Goal: Information Seeking & Learning: Find specific fact

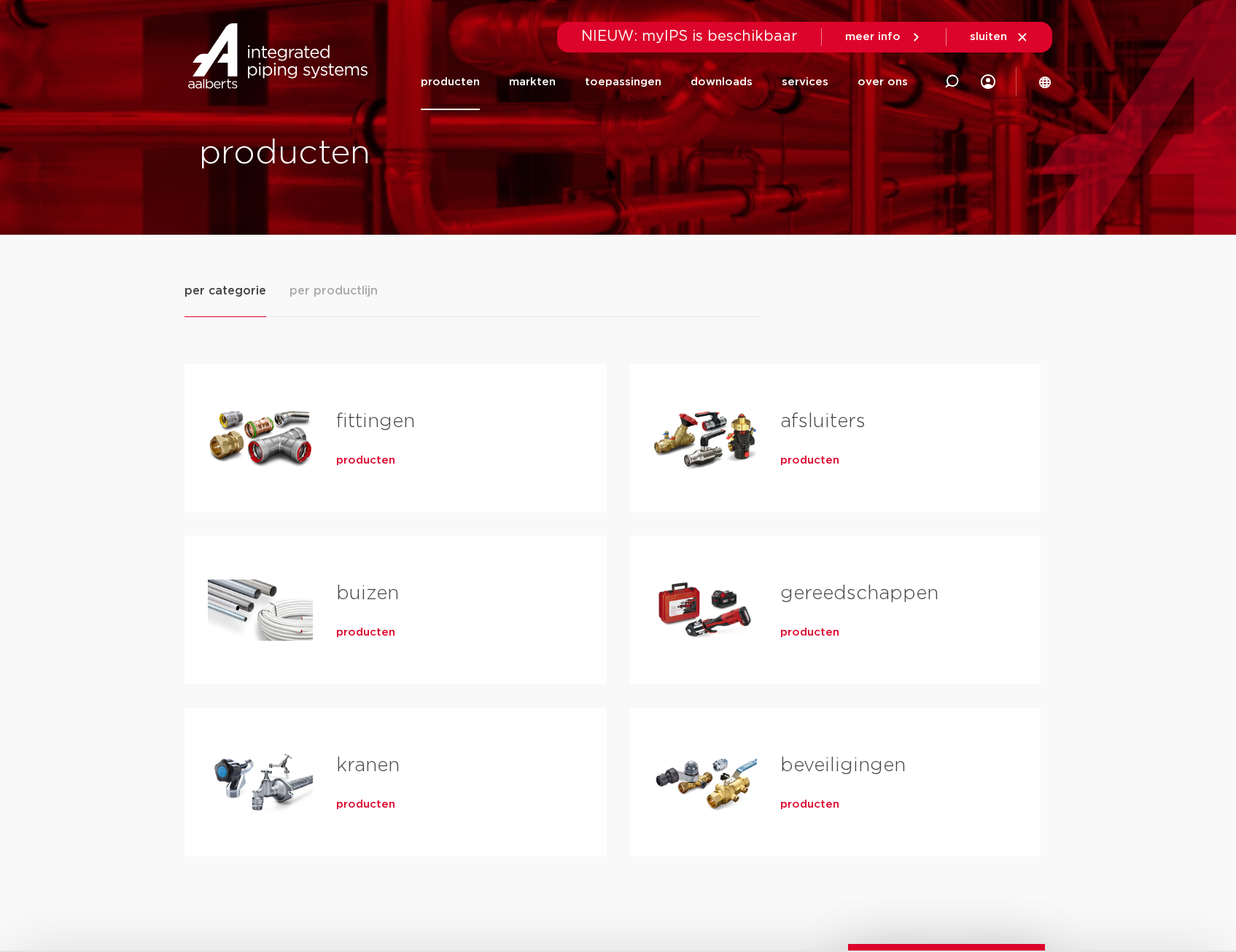
click at [334, 783] on div "kranen producten" at bounding box center [448, 782] width 271 height 102
click at [339, 812] on span "producten" at bounding box center [366, 805] width 59 height 15
click at [351, 803] on span "producten" at bounding box center [366, 805] width 59 height 15
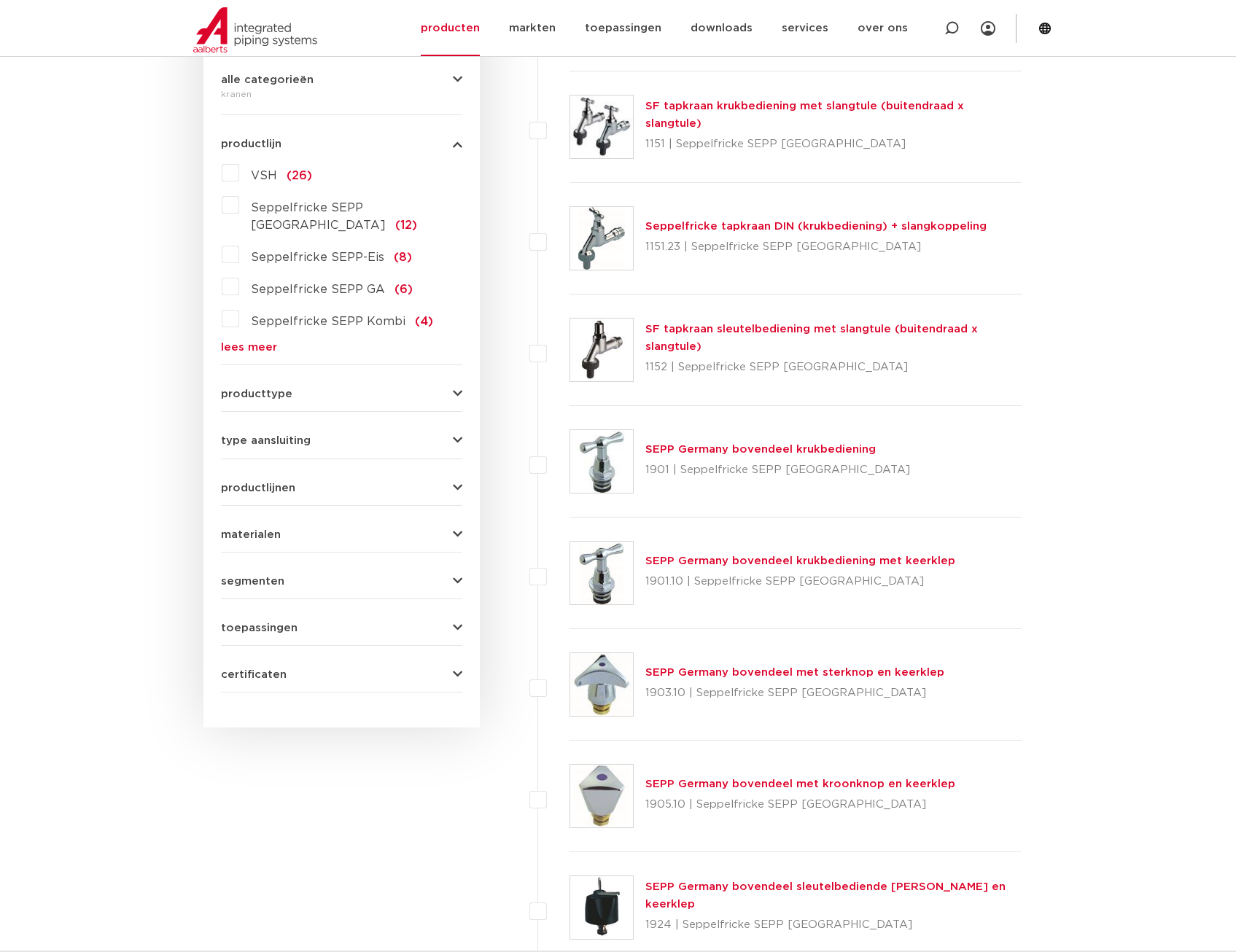
scroll to position [365, 0]
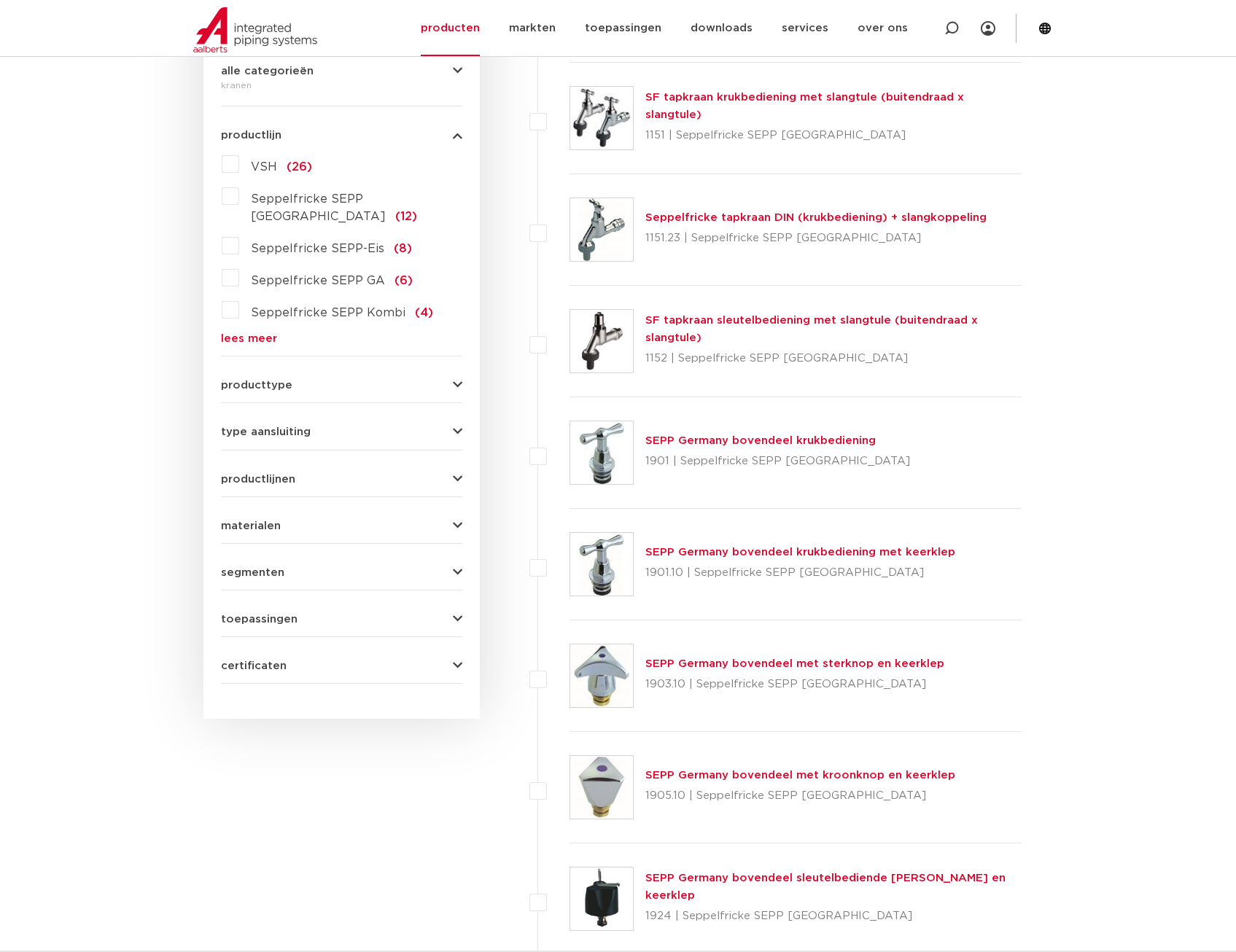
click at [343, 379] on button "producttype" at bounding box center [342, 385] width 241 height 11
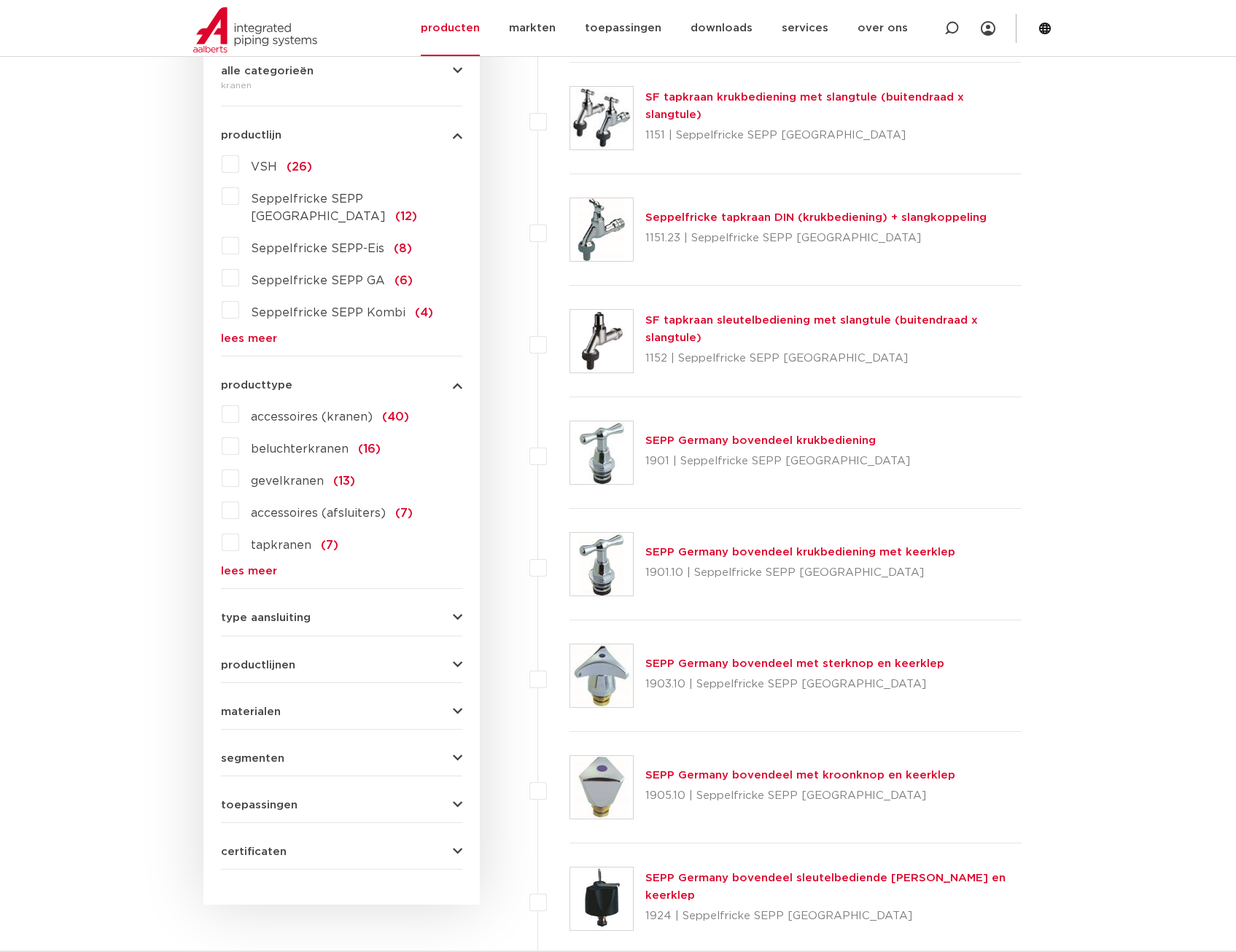
click at [348, 379] on button "producttype" at bounding box center [342, 385] width 241 height 11
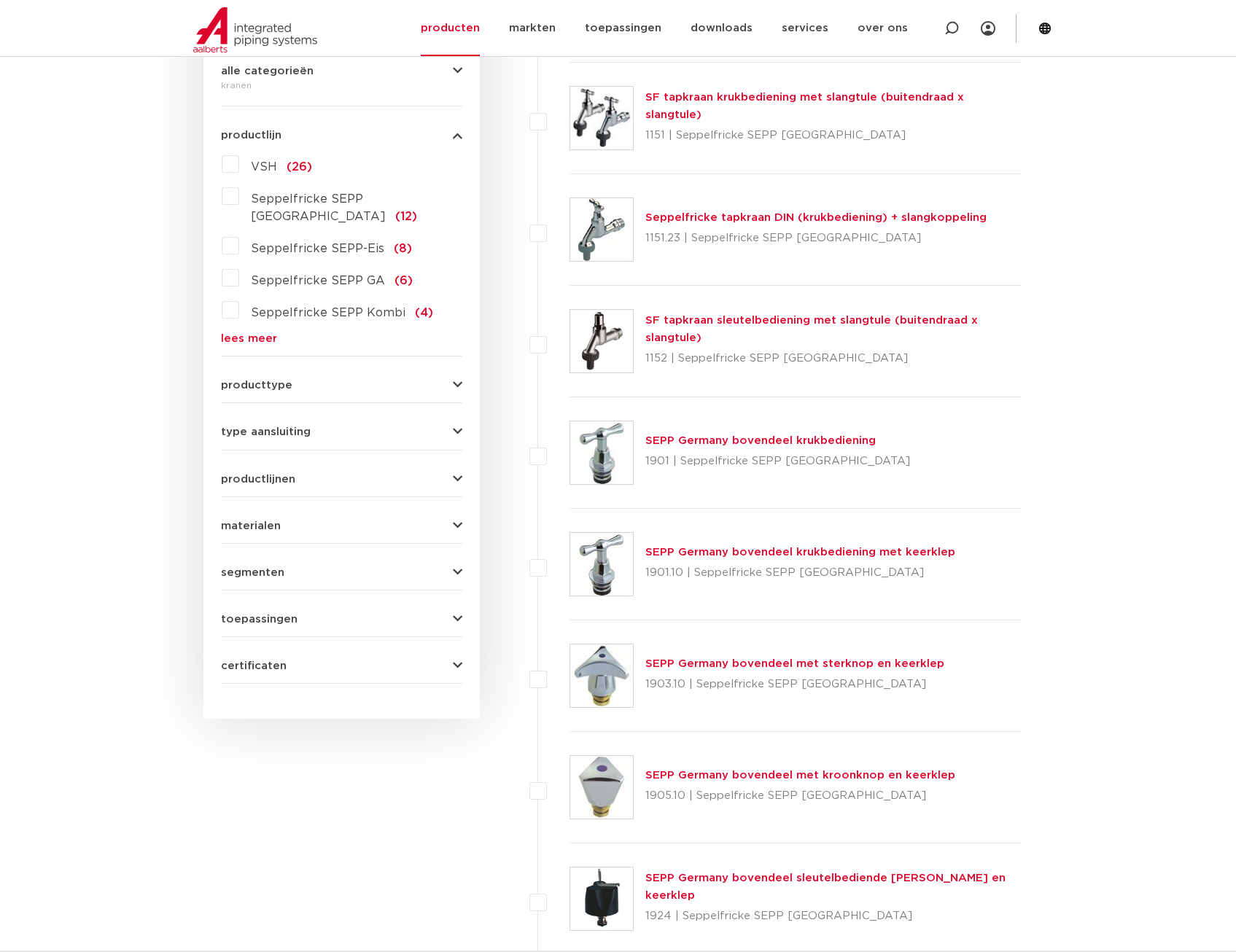
click at [328, 369] on div "producttype accessoires (kranen) (40) beluchterkranen (16) gevelkranen (13) acc…" at bounding box center [342, 379] width 241 height 23
click at [331, 379] on button "producttype" at bounding box center [342, 385] width 241 height 11
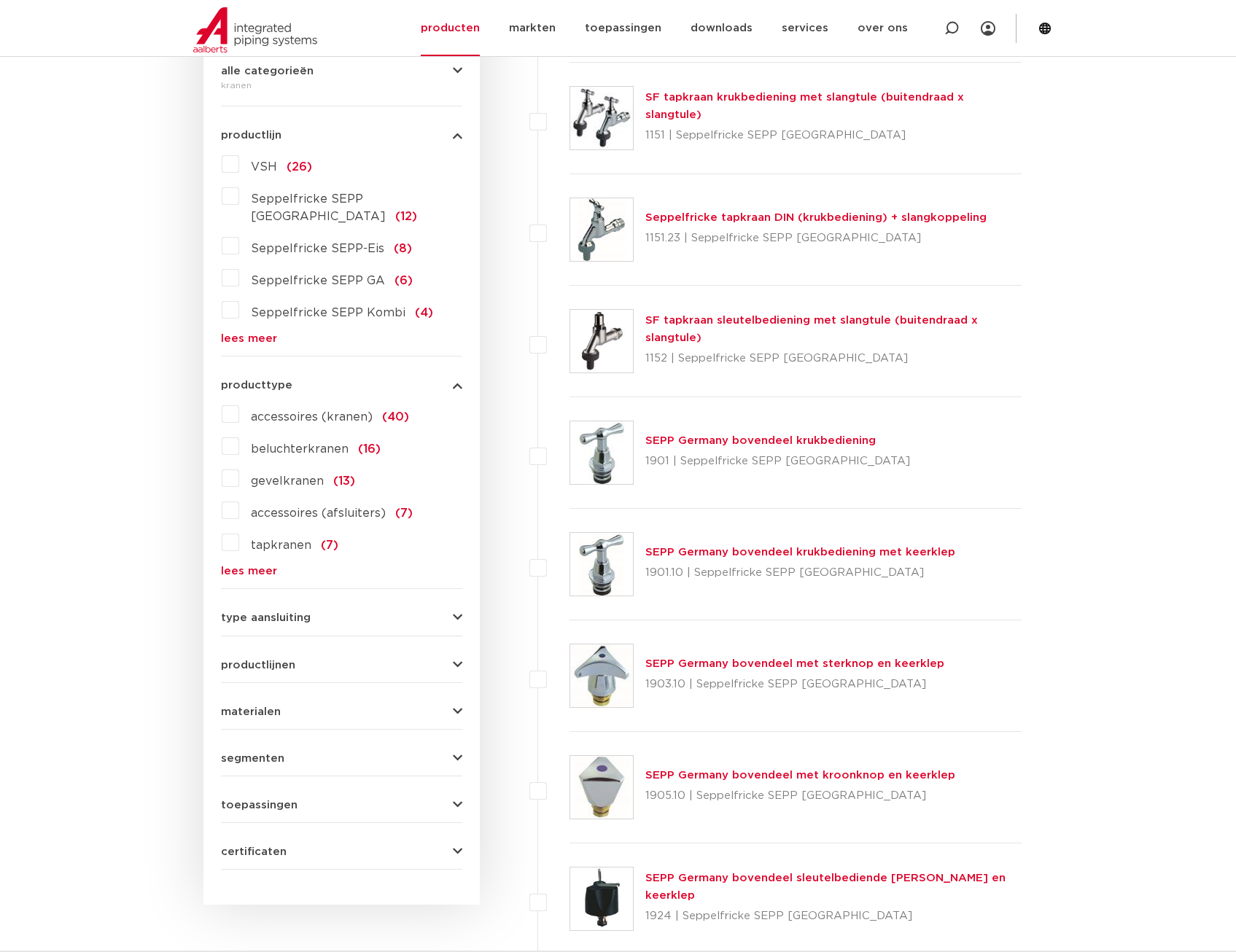
click at [333, 379] on button "producttype" at bounding box center [342, 385] width 241 height 11
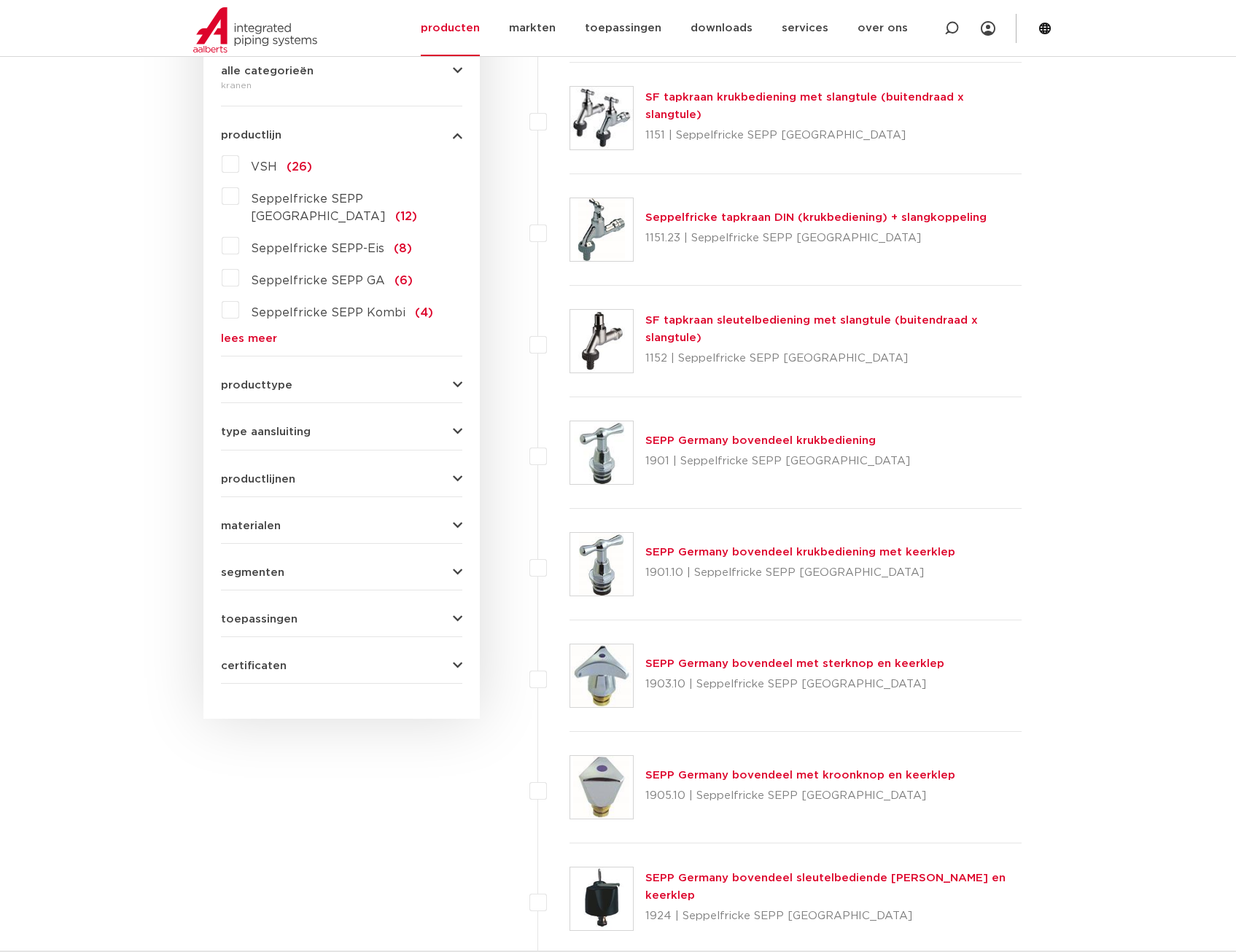
click at [315, 377] on form "zoek op naam of productnummer alle categorieën kranen fittingen afsluiters buiz…" at bounding box center [342, 335] width 241 height 697
click at [337, 379] on button "producttype" at bounding box center [342, 385] width 241 height 11
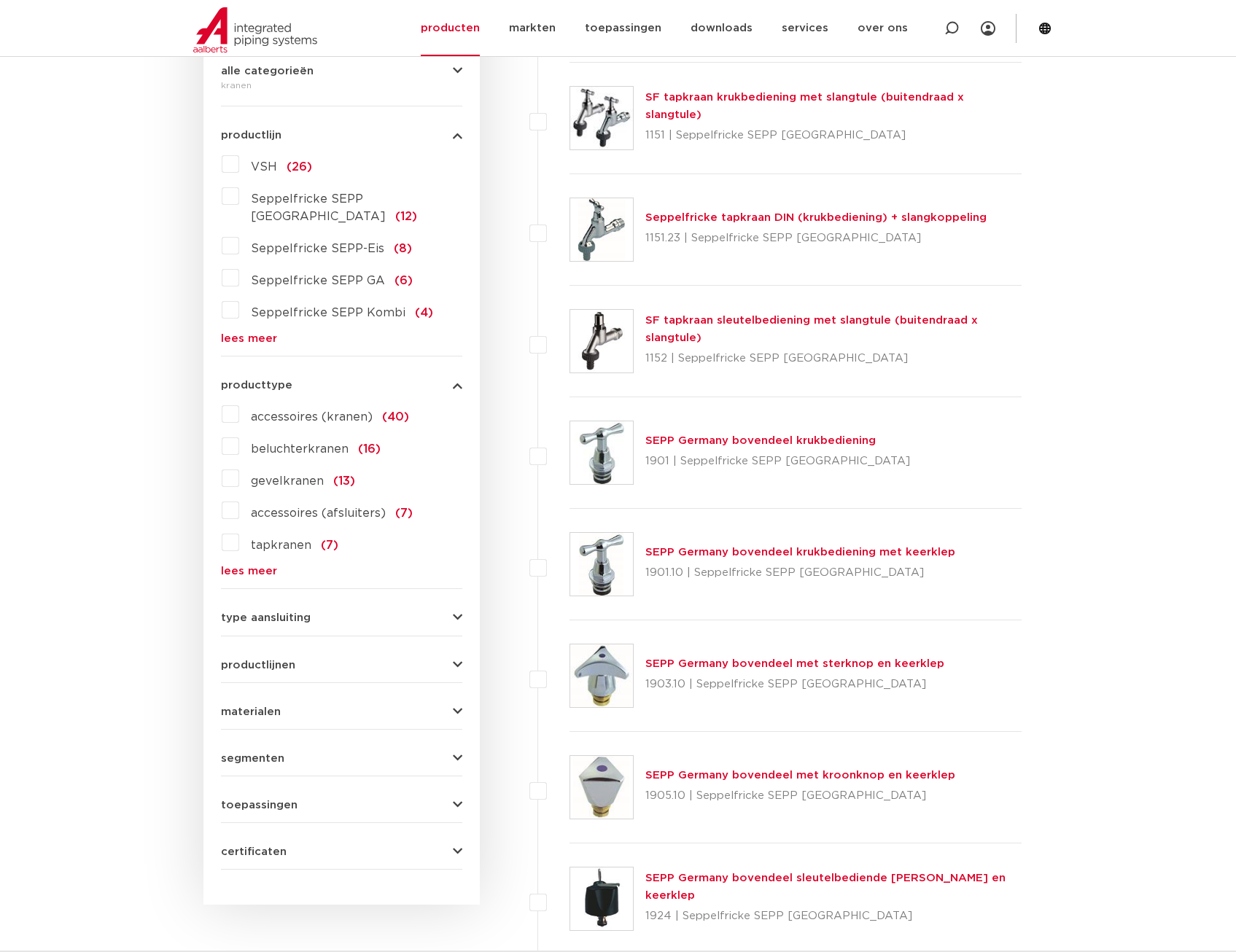
click at [239, 434] on label "beluchterkranen (16)" at bounding box center [309, 446] width 141 height 23
click at [0, 0] on input "beluchterkranen (16)" at bounding box center [0, 0] width 0 height 0
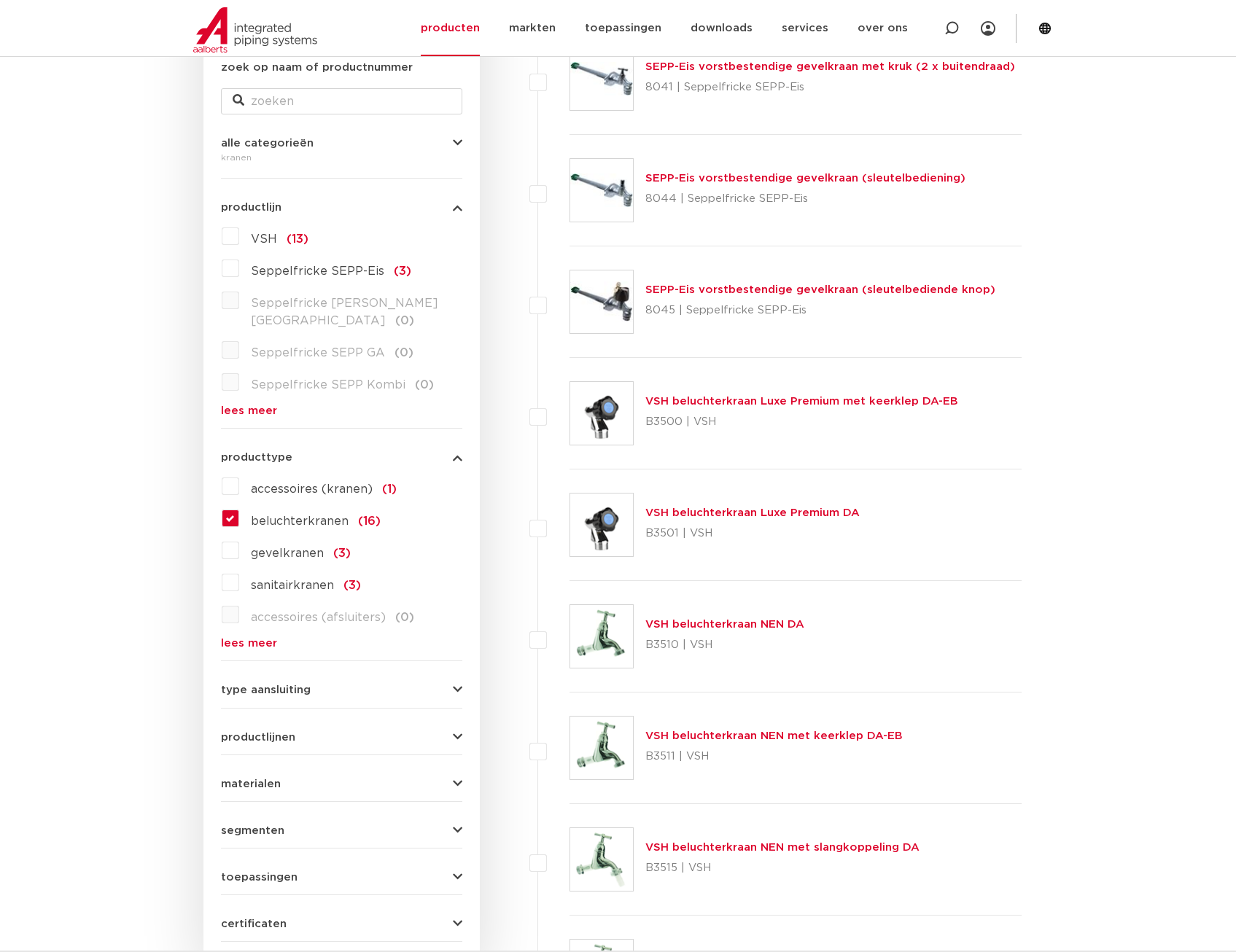
scroll to position [292, 0]
click at [452, 448] on div "producttype beluchterkranen accessoires (kranen) (1) beluchterkranen (16) gevel…" at bounding box center [342, 545] width 241 height 208
click at [453, 453] on icon "button" at bounding box center [457, 458] width 10 height 11
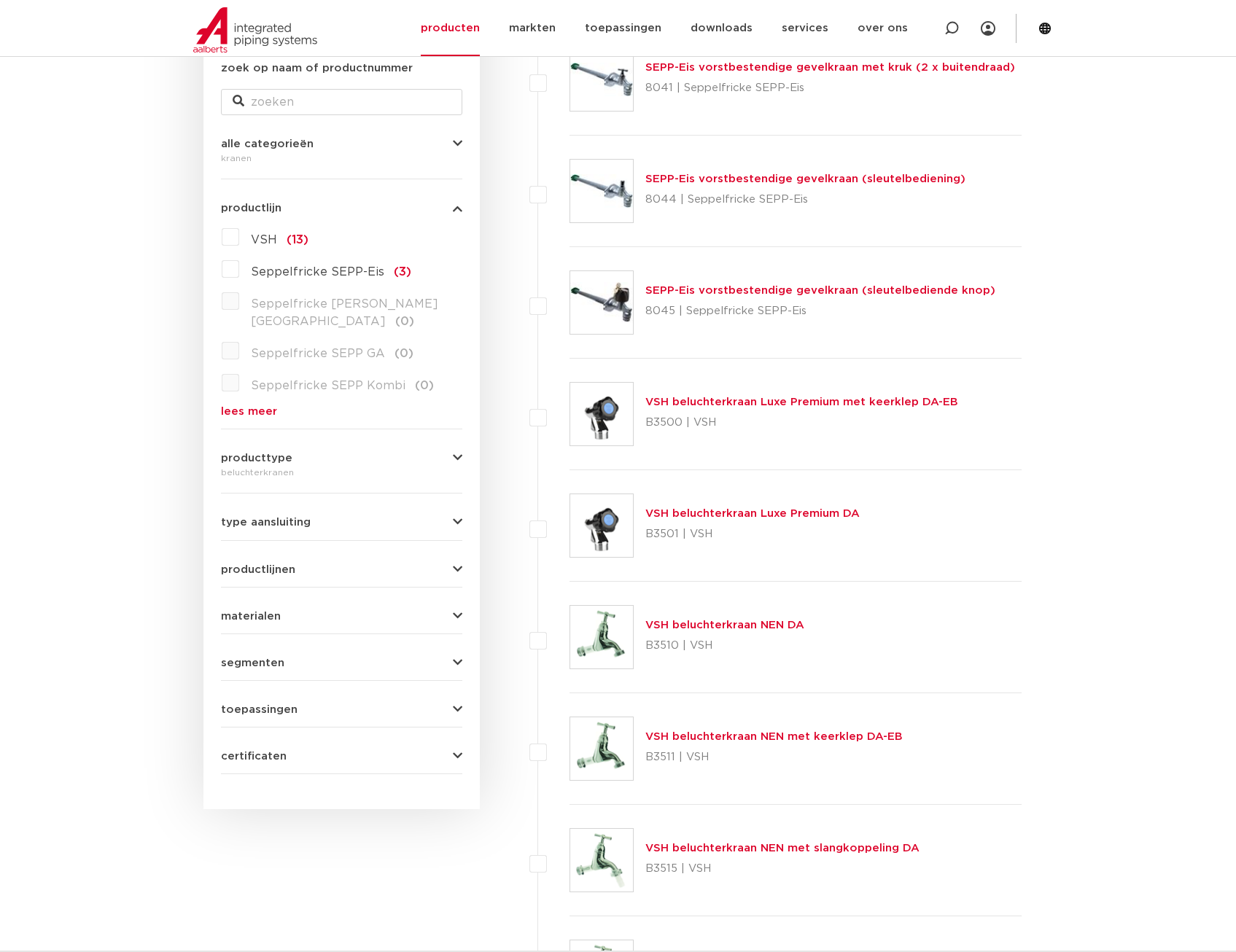
click at [396, 515] on form "zoek op naam of productnummer alle categorieën kranen fittingen afsluiters buiz…" at bounding box center [342, 417] width 241 height 714
click at [407, 517] on button "type aansluiting" at bounding box center [342, 522] width 241 height 11
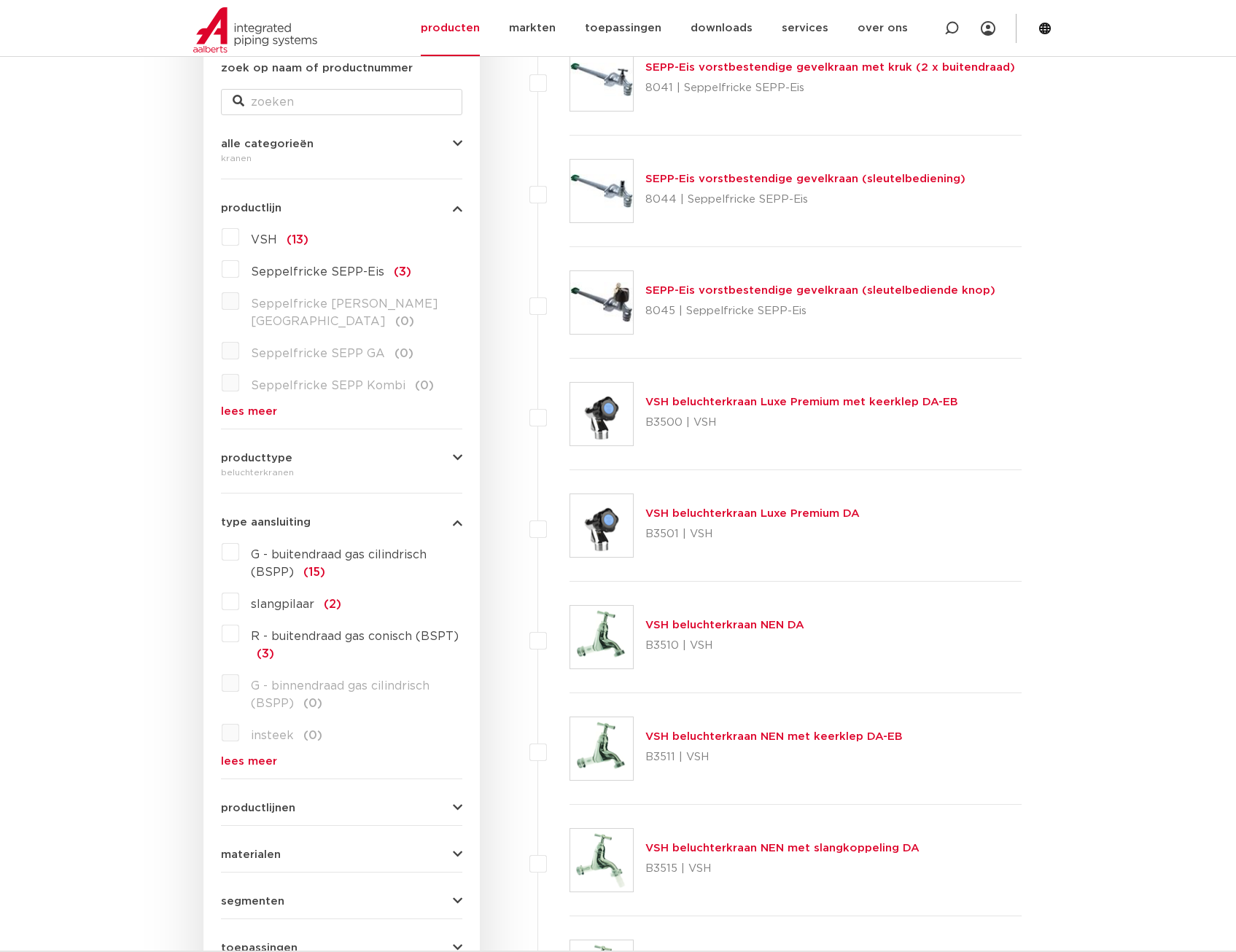
click at [410, 517] on button "type aansluiting" at bounding box center [342, 522] width 241 height 11
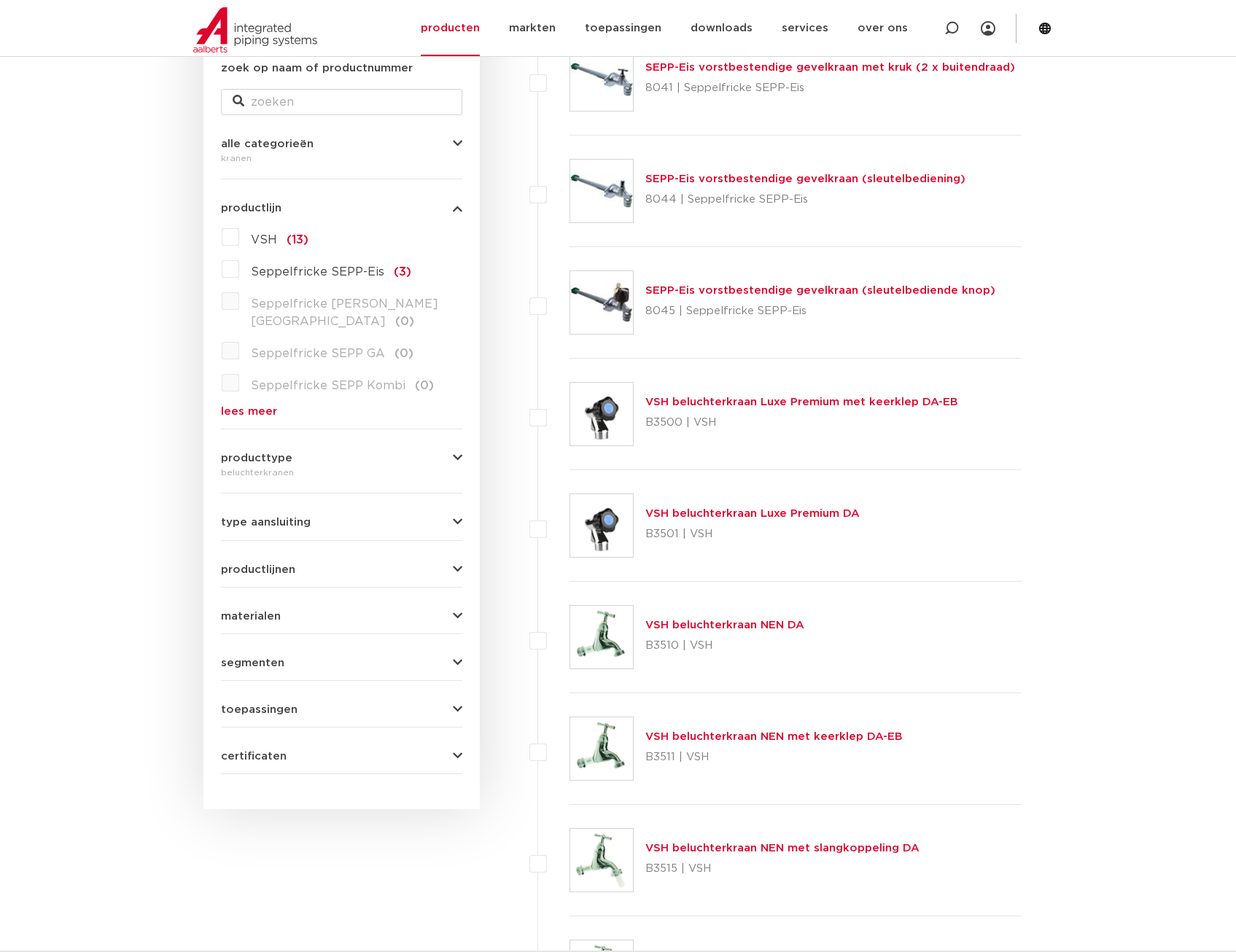
click at [399, 564] on button "productlijnen" at bounding box center [342, 570] width 241 height 11
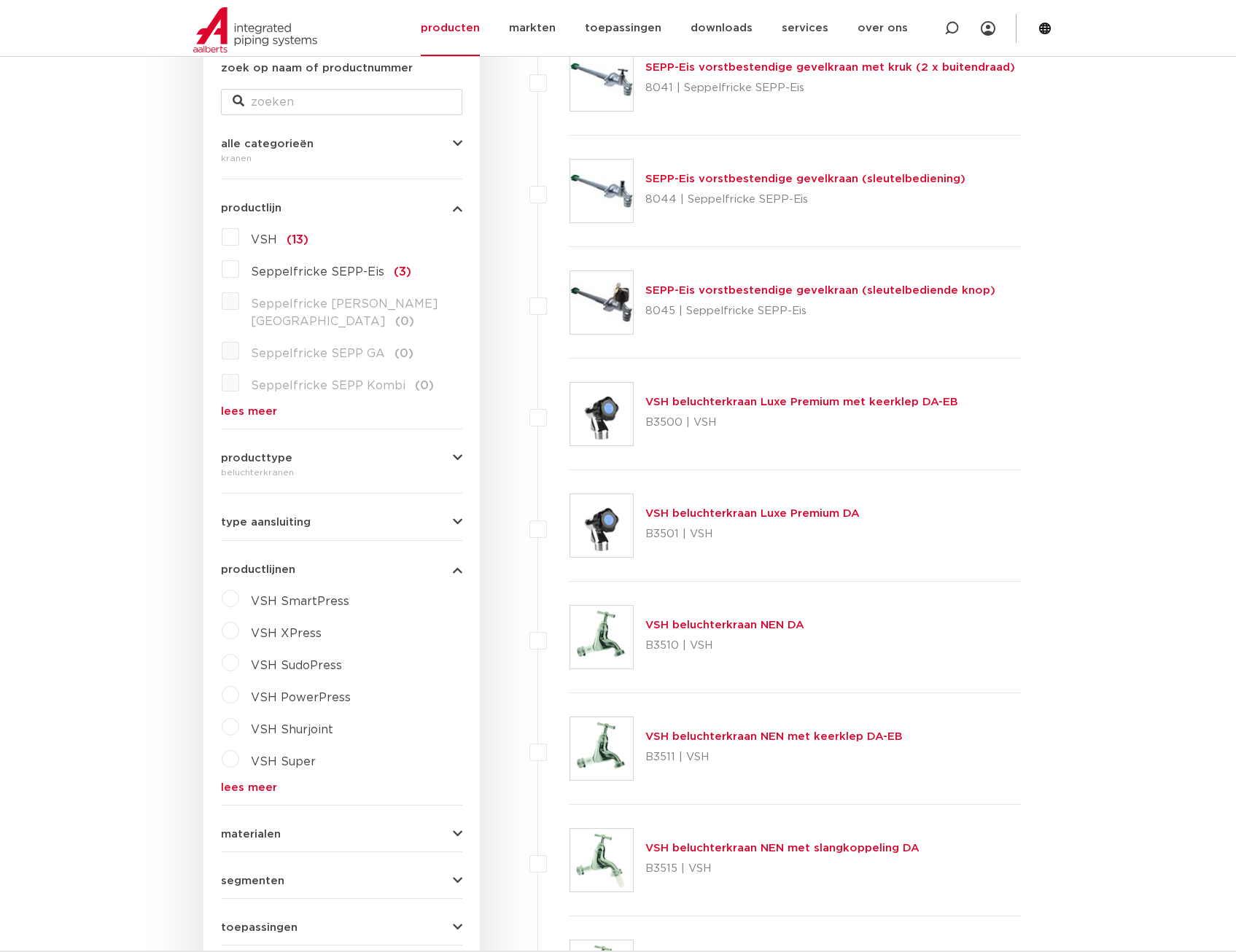
click at [399, 564] on button "productlijnen" at bounding box center [342, 570] width 241 height 11
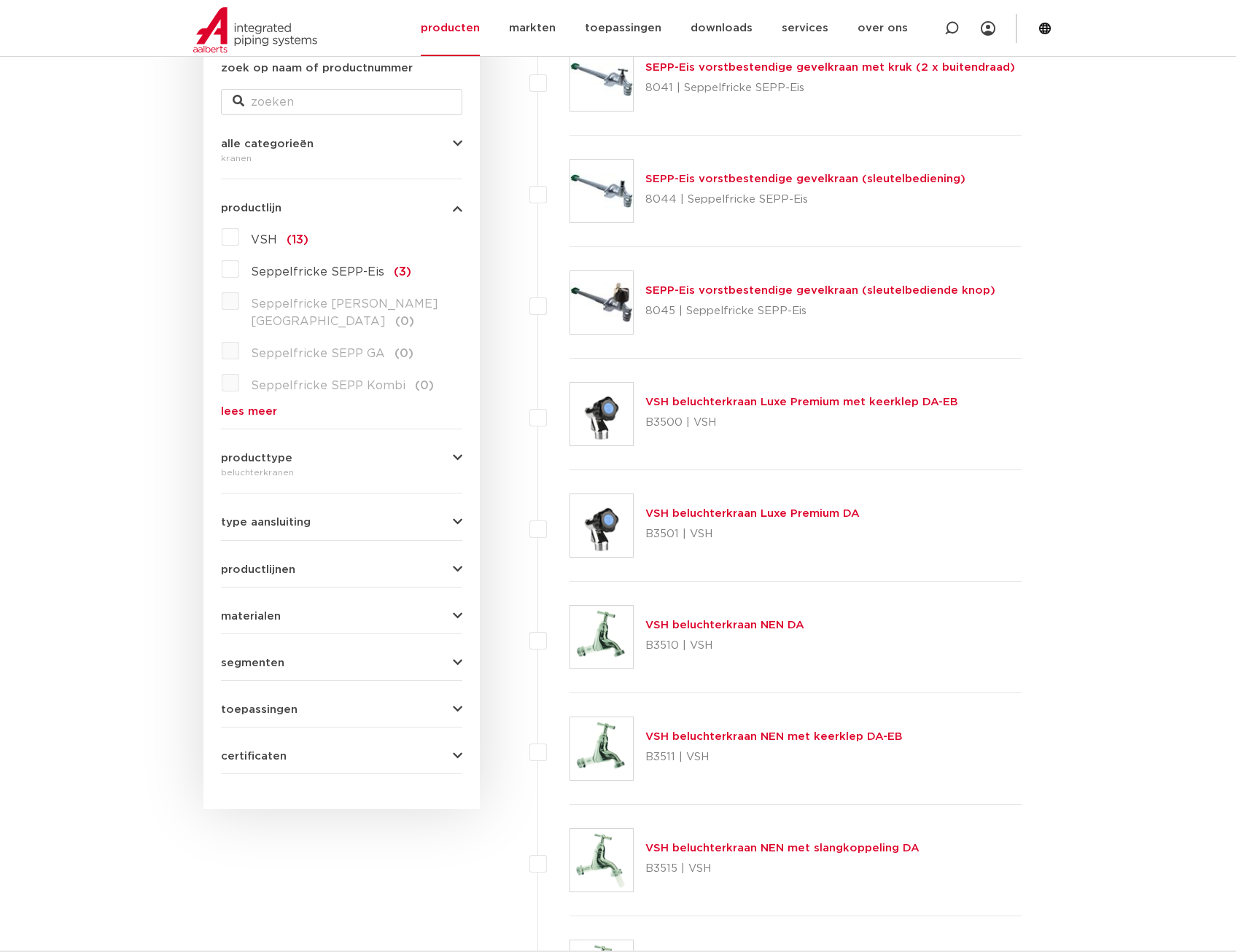
click at [404, 605] on form "zoek op naam of productnummer alle categorieën kranen fittingen afsluiters buiz…" at bounding box center [342, 417] width 241 height 714
click at [408, 611] on button "materialen" at bounding box center [342, 616] width 241 height 11
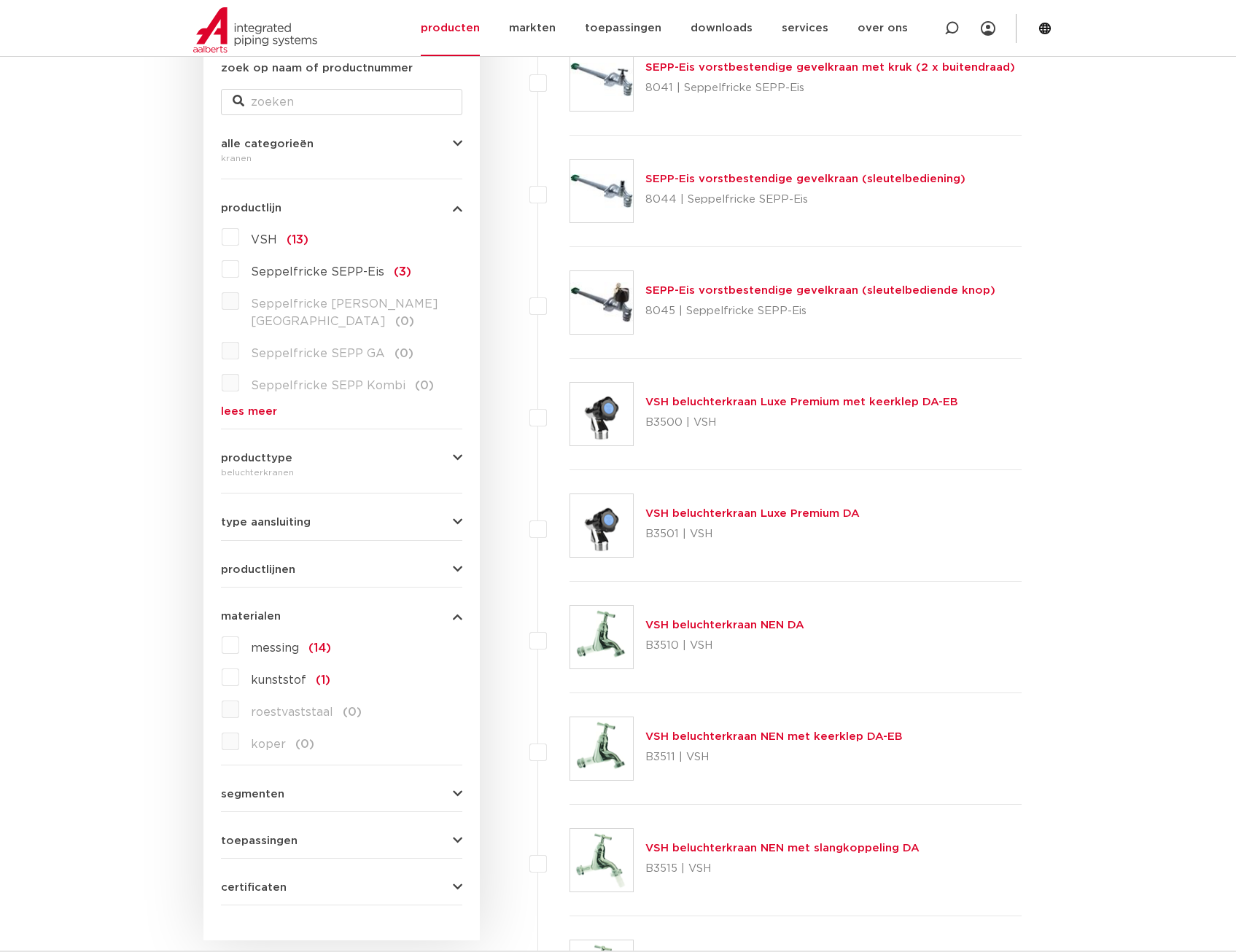
click at [418, 600] on div "materialen messing (14) kunststof (1) roestvaststaal (0) koper (0)" at bounding box center [342, 676] width 241 height 154
click at [420, 611] on button "materialen" at bounding box center [342, 616] width 241 height 11
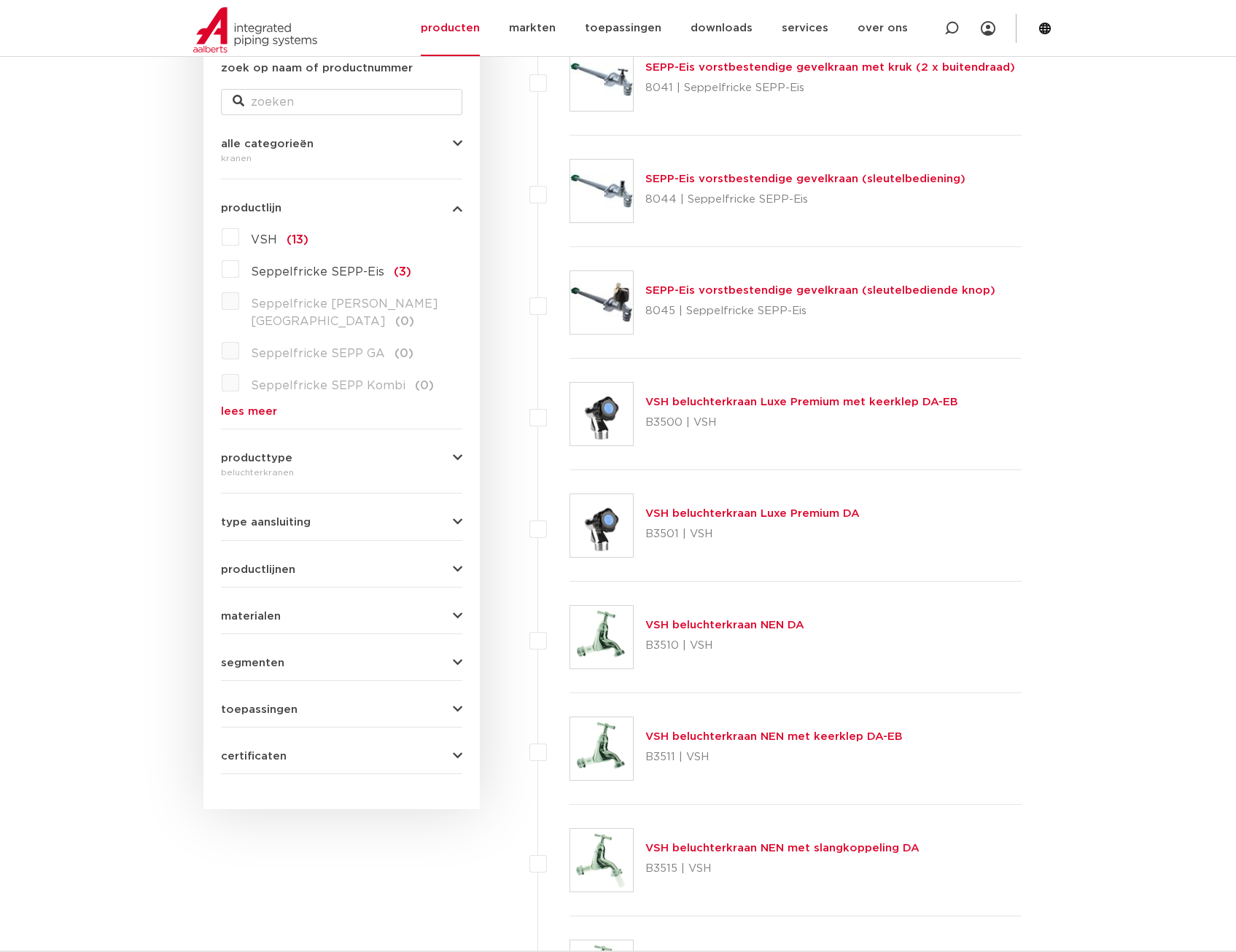
click at [404, 657] on button "segmenten" at bounding box center [342, 662] width 241 height 11
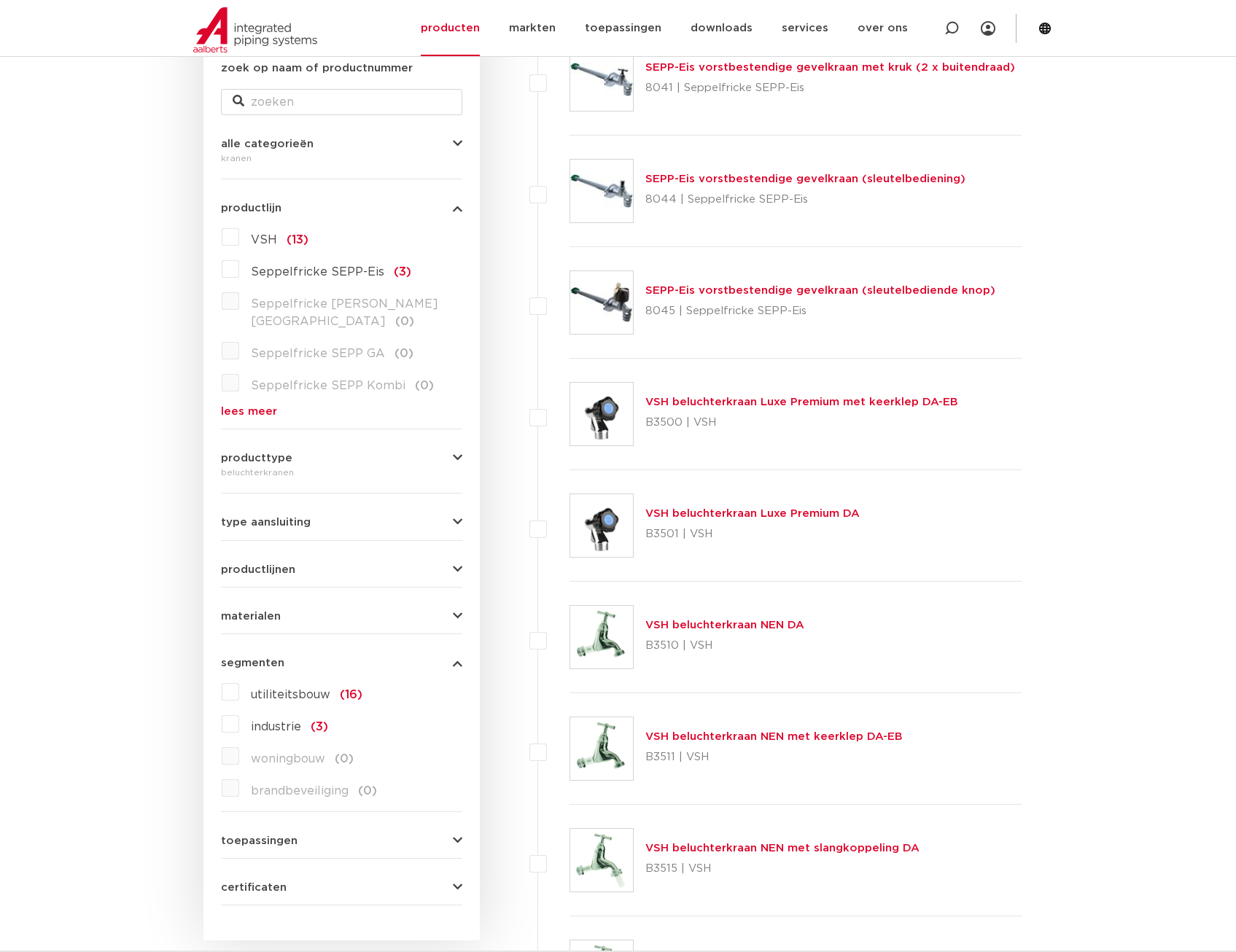
click at [405, 657] on button "segmenten" at bounding box center [342, 662] width 241 height 11
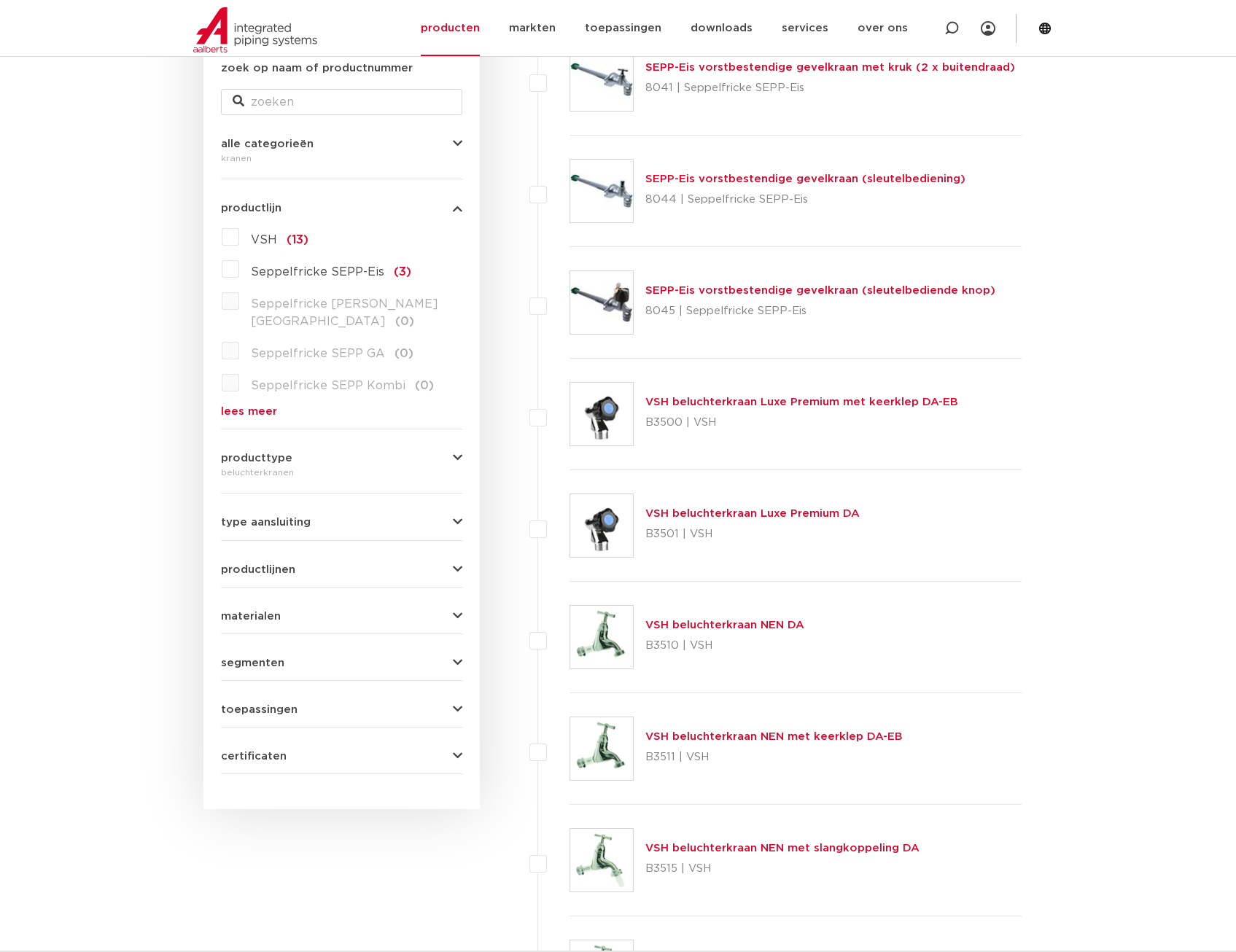
click at [376, 704] on button "toepassingen" at bounding box center [342, 709] width 241 height 11
click at [358, 704] on button "toepassingen" at bounding box center [342, 709] width 241 height 11
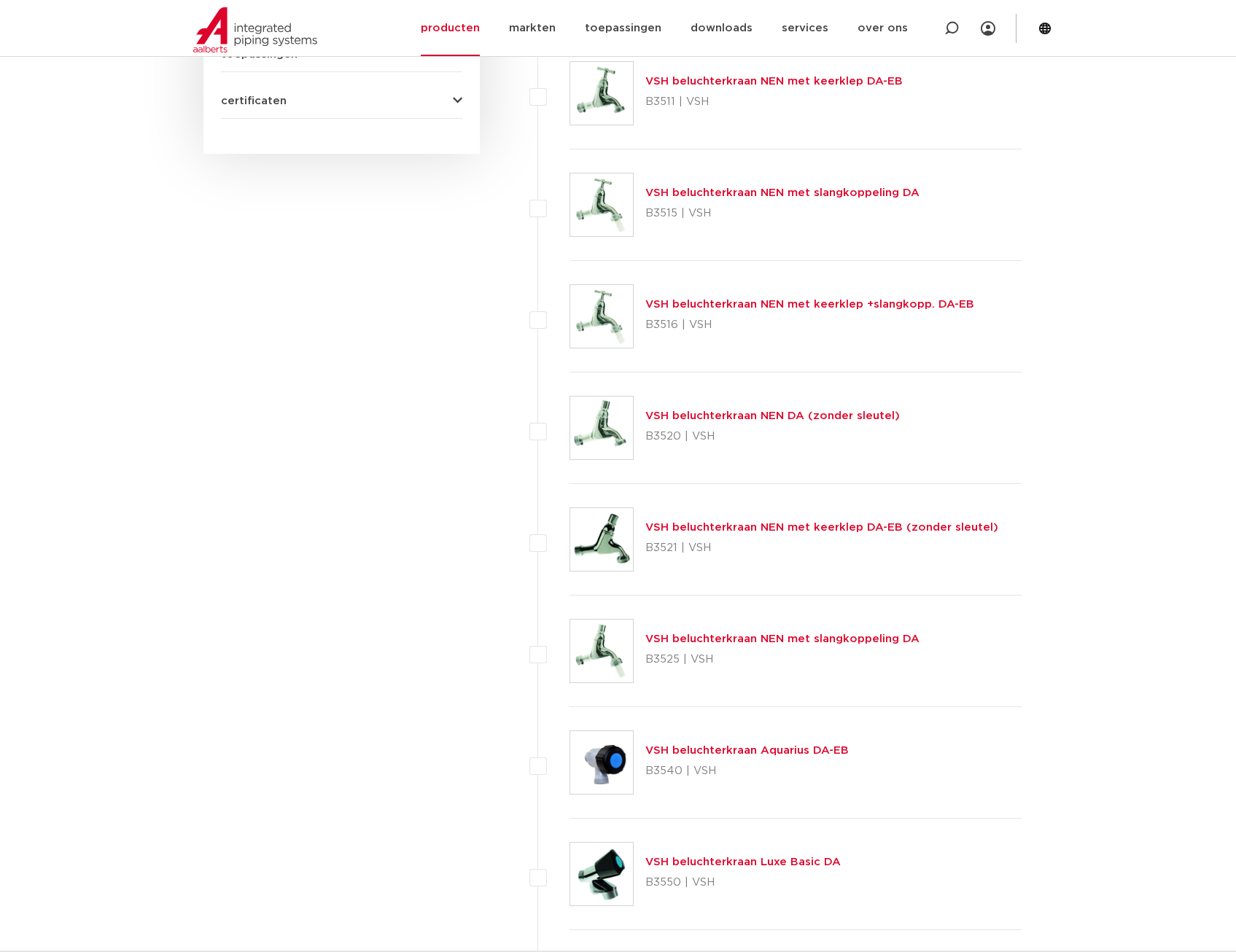
scroll to position [948, 0]
click at [678, 525] on link "VSH beluchterkraan NEN met keerklep DA-EB (zonder sleutel)" at bounding box center [821, 526] width 353 height 11
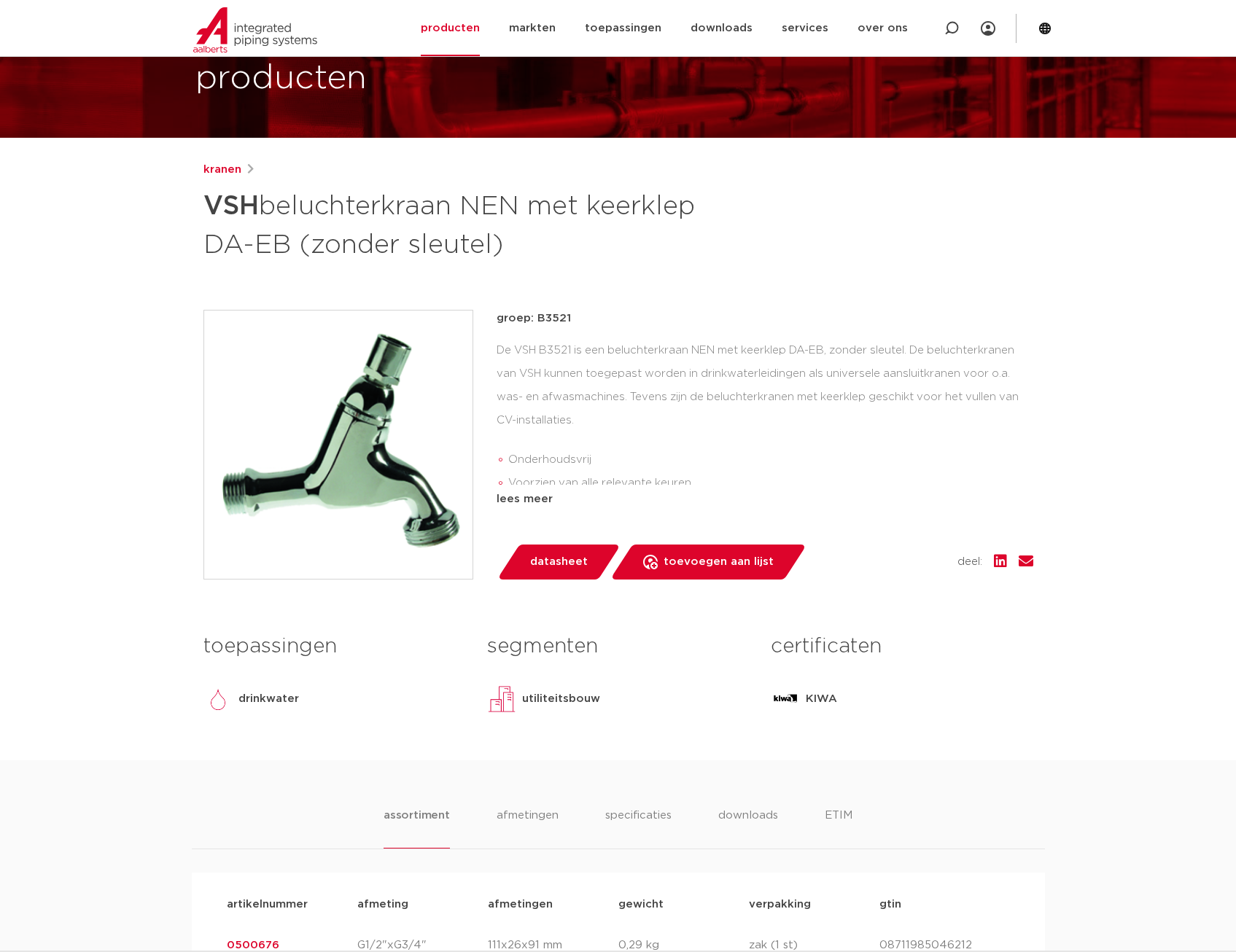
scroll to position [292, 0]
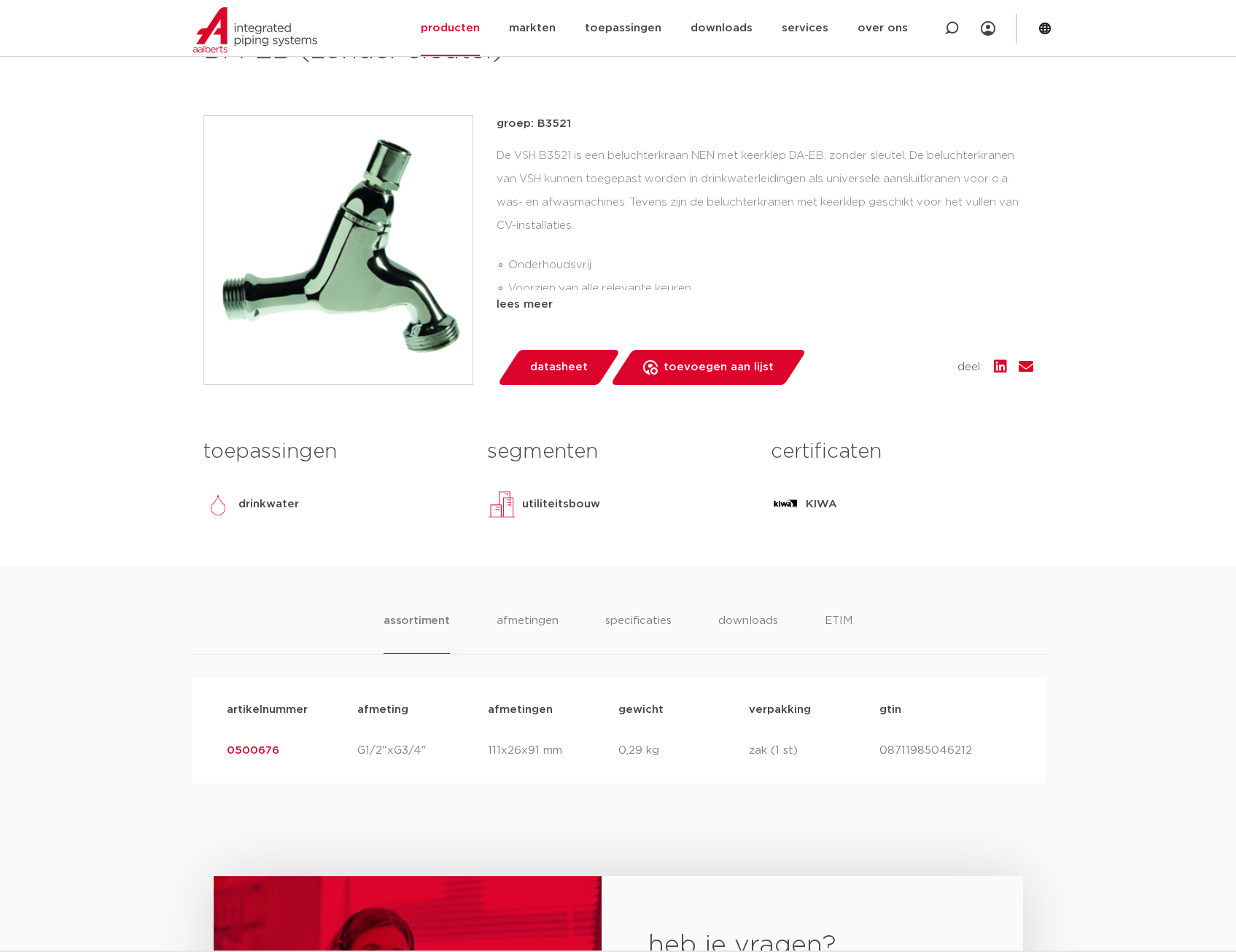
drag, startPoint x: 278, startPoint y: 747, endPoint x: 210, endPoint y: 748, distance: 68.0
click at [210, 748] on div "artikelnummer afmeting [GEOGRAPHIC_DATA] gewicht verpakking gtin artikelnummer …" at bounding box center [618, 730] width 853 height 105
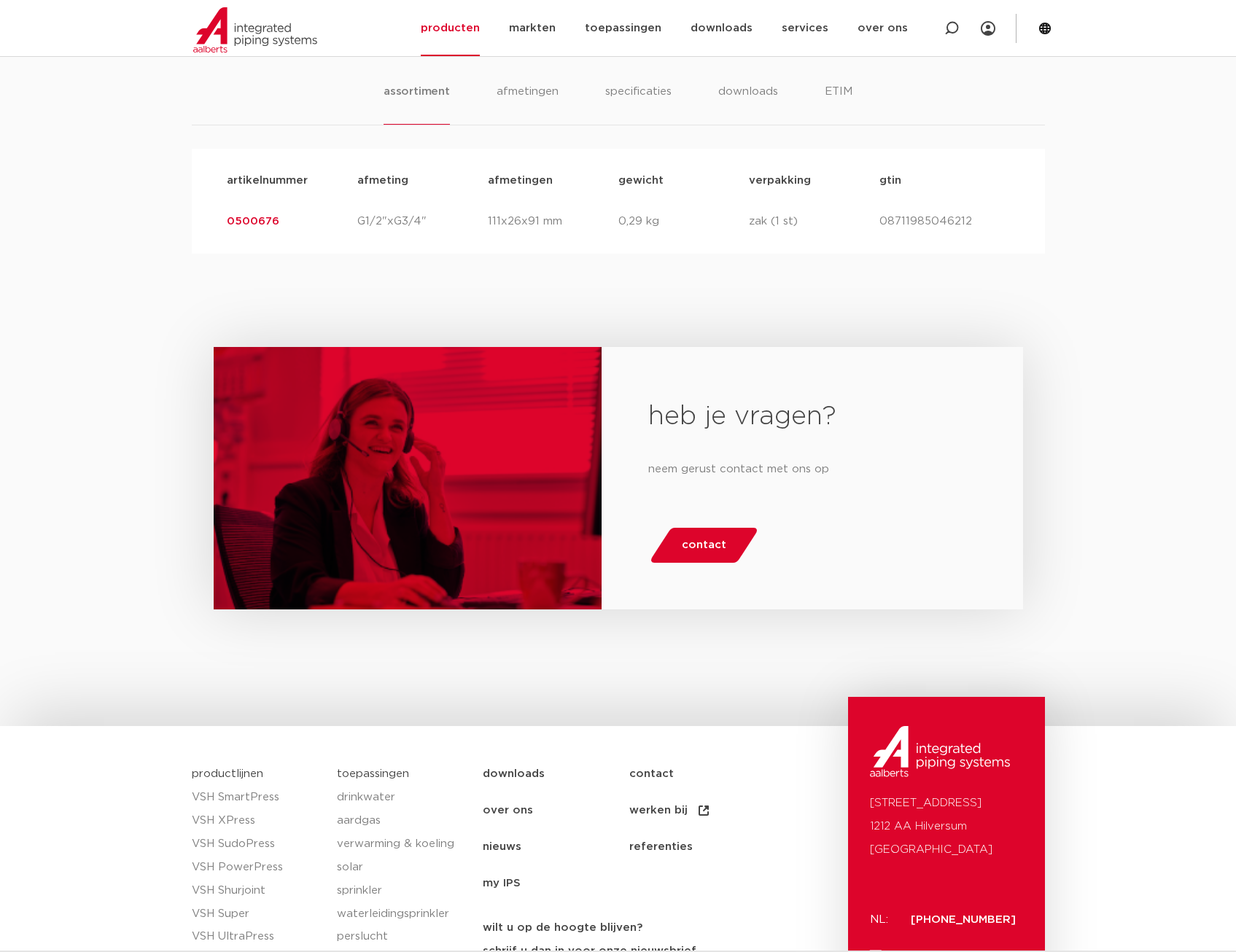
scroll to position [656, 0]
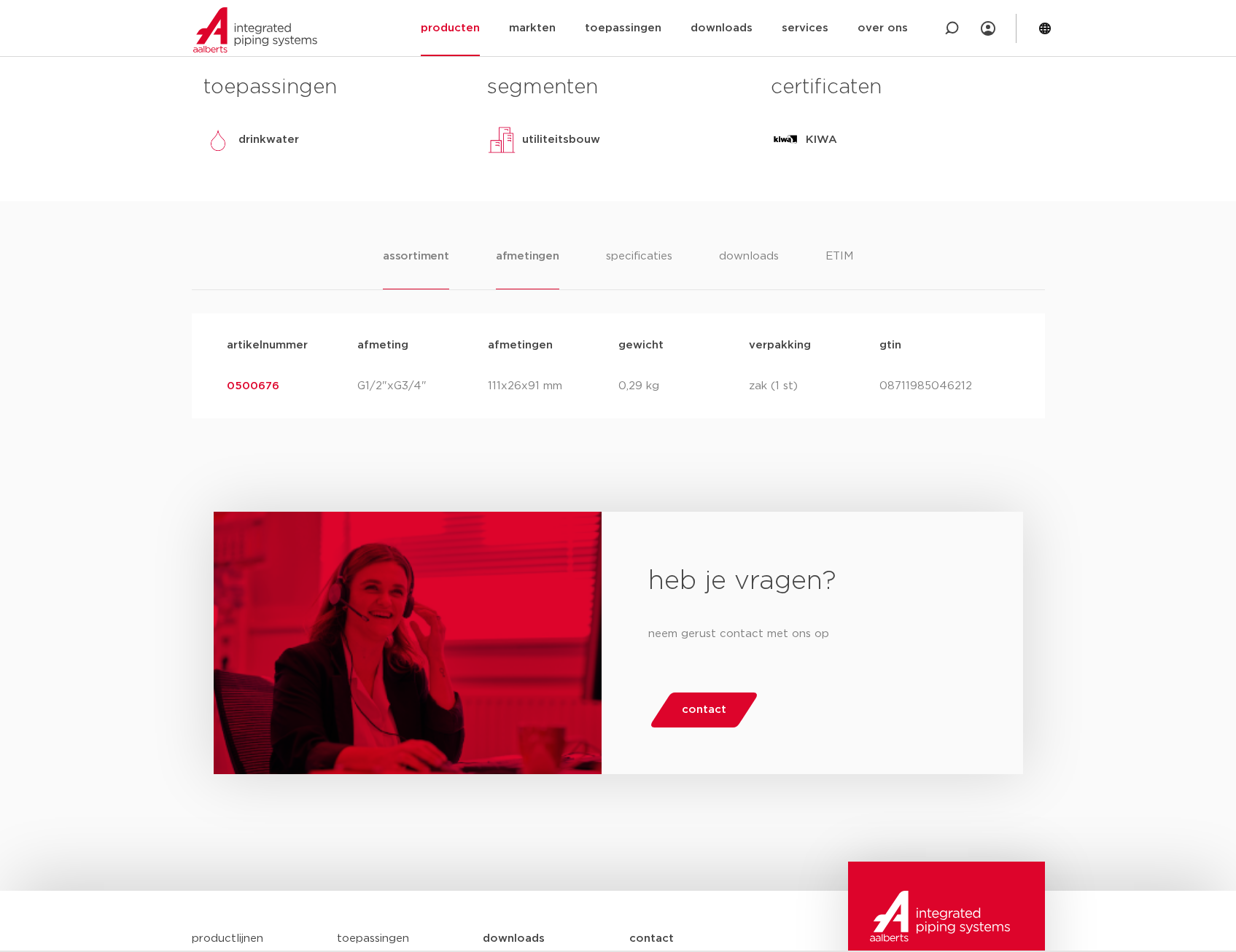
click at [518, 262] on li "afmetingen" at bounding box center [527, 268] width 64 height 42
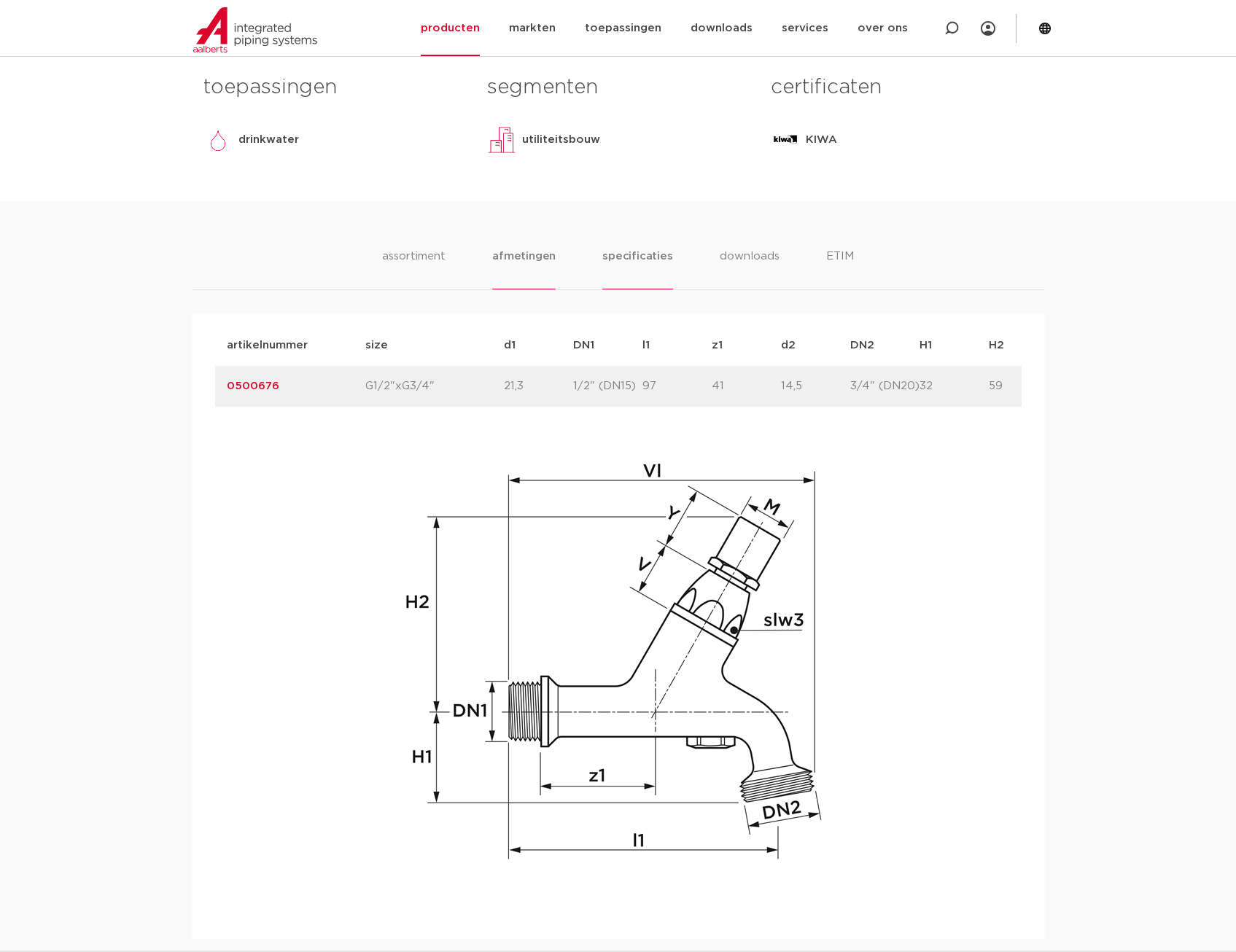
click at [640, 258] on li "specificaties" at bounding box center [638, 268] width 70 height 42
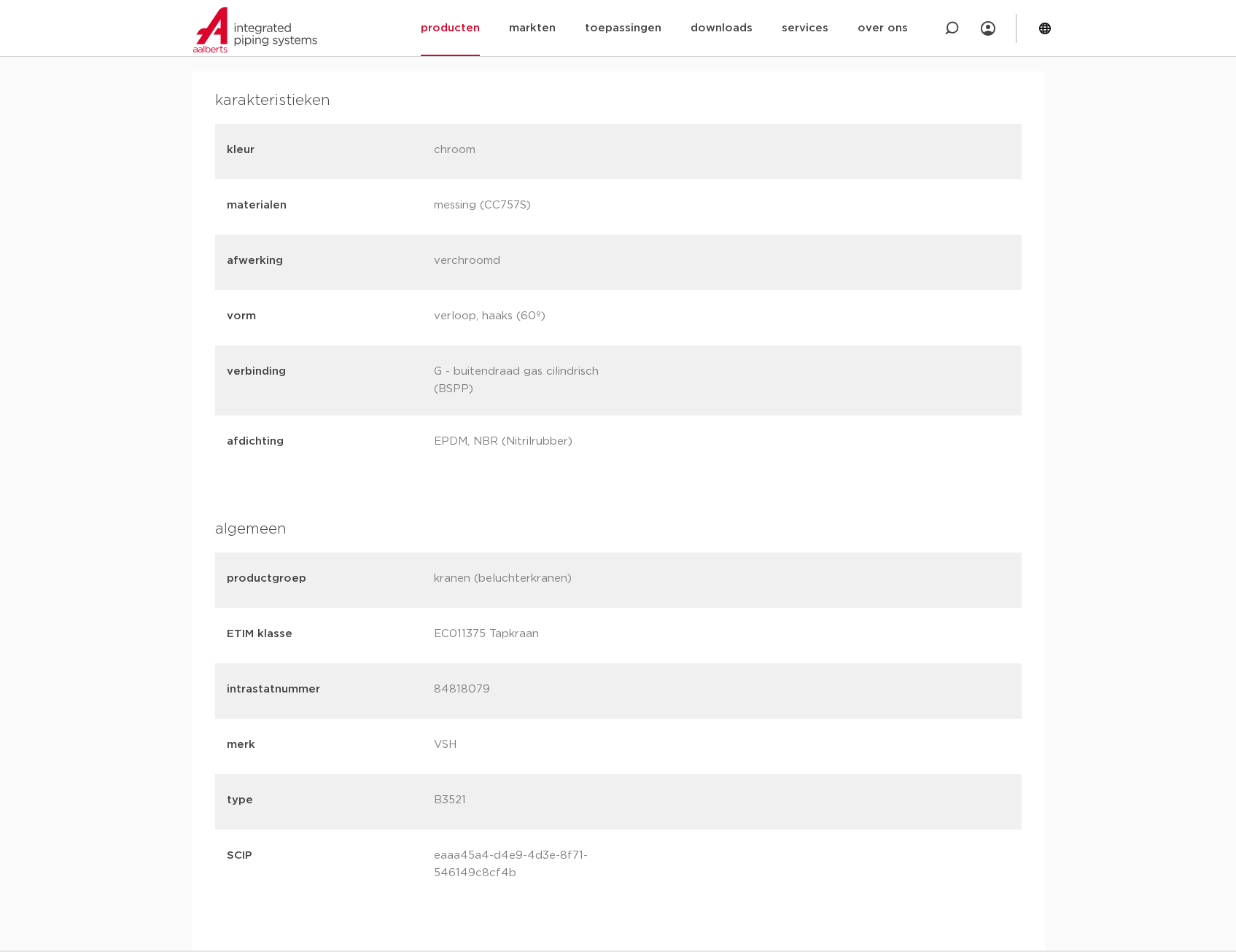
scroll to position [583, 0]
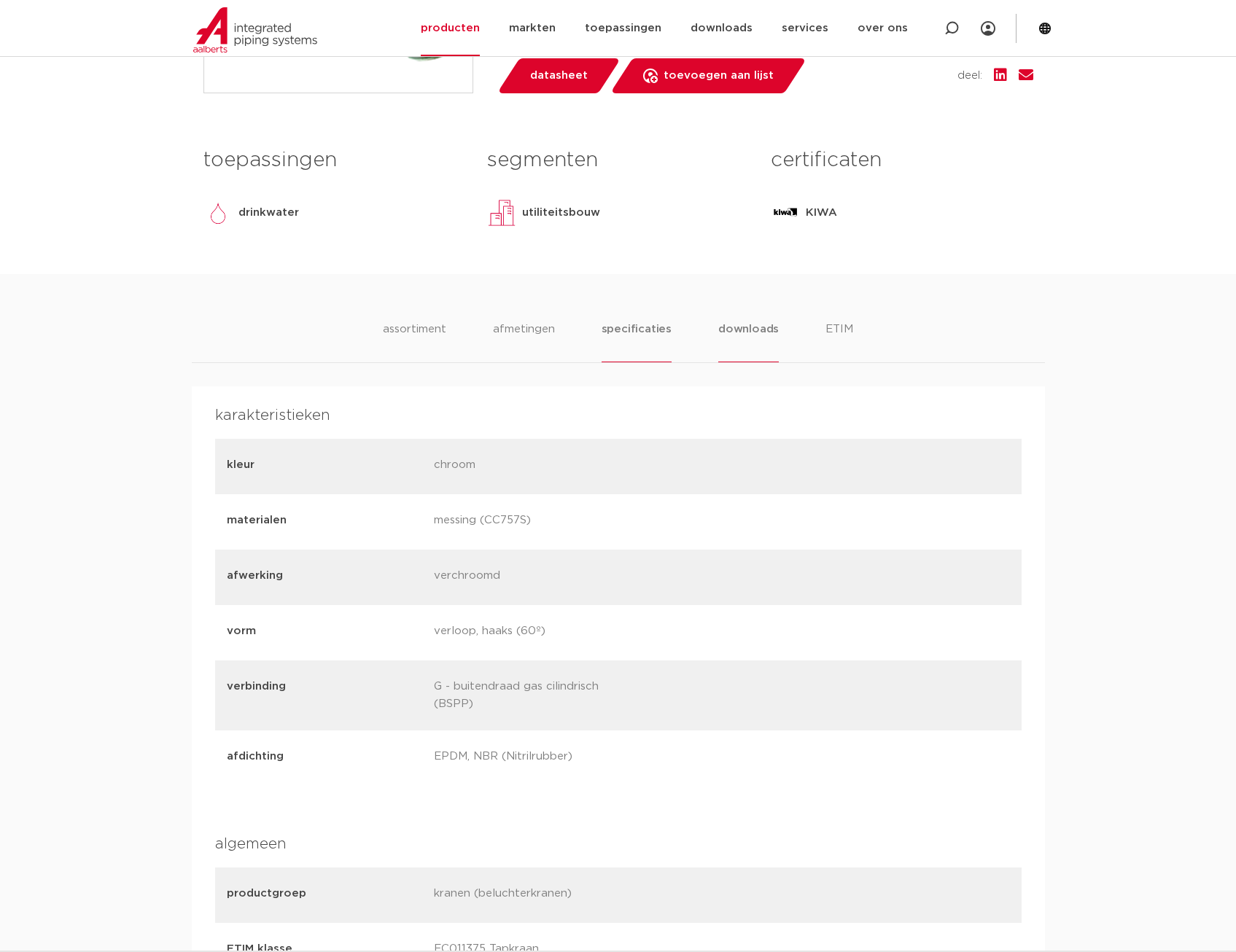
click at [747, 332] on li "downloads" at bounding box center [748, 341] width 61 height 42
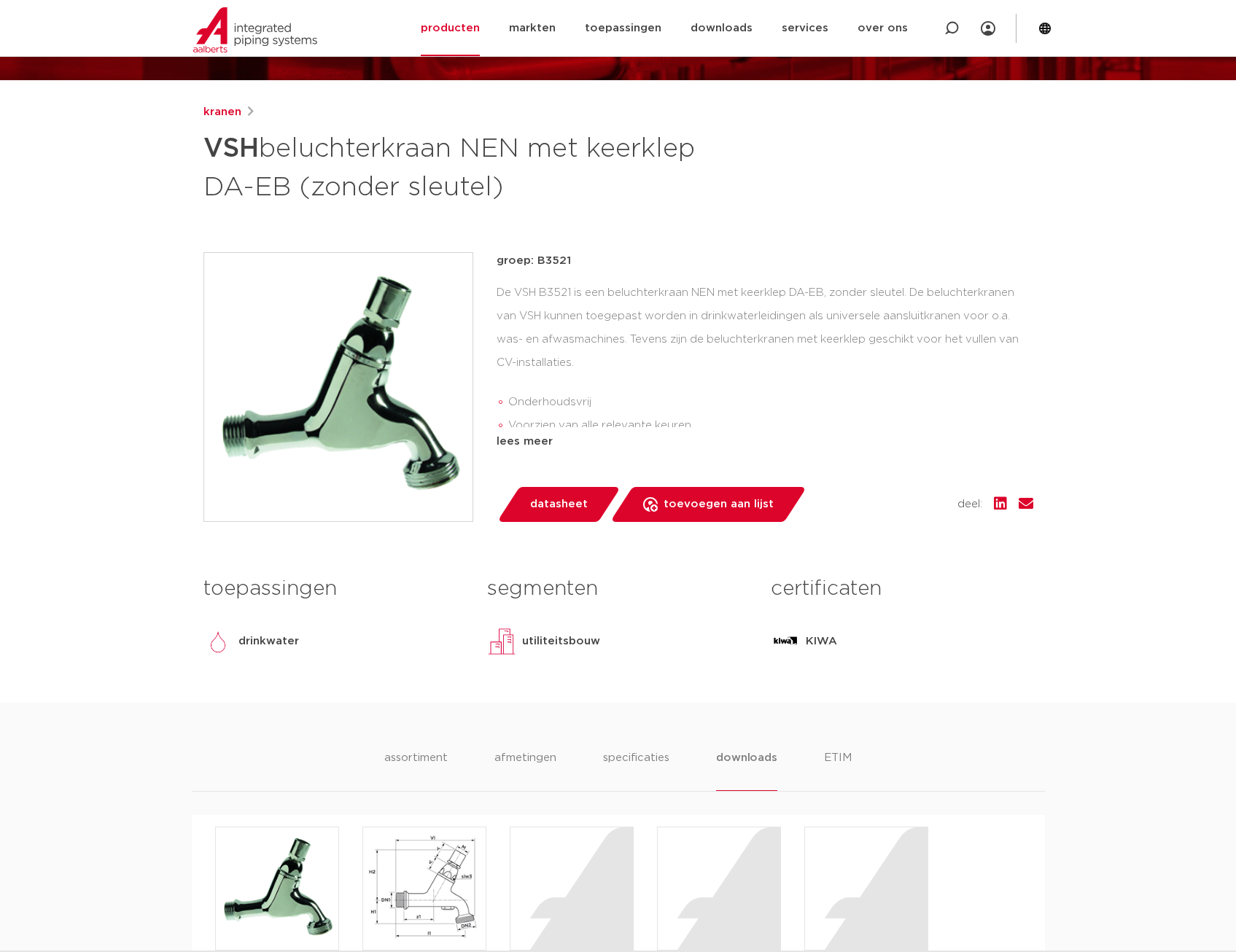
scroll to position [0, 0]
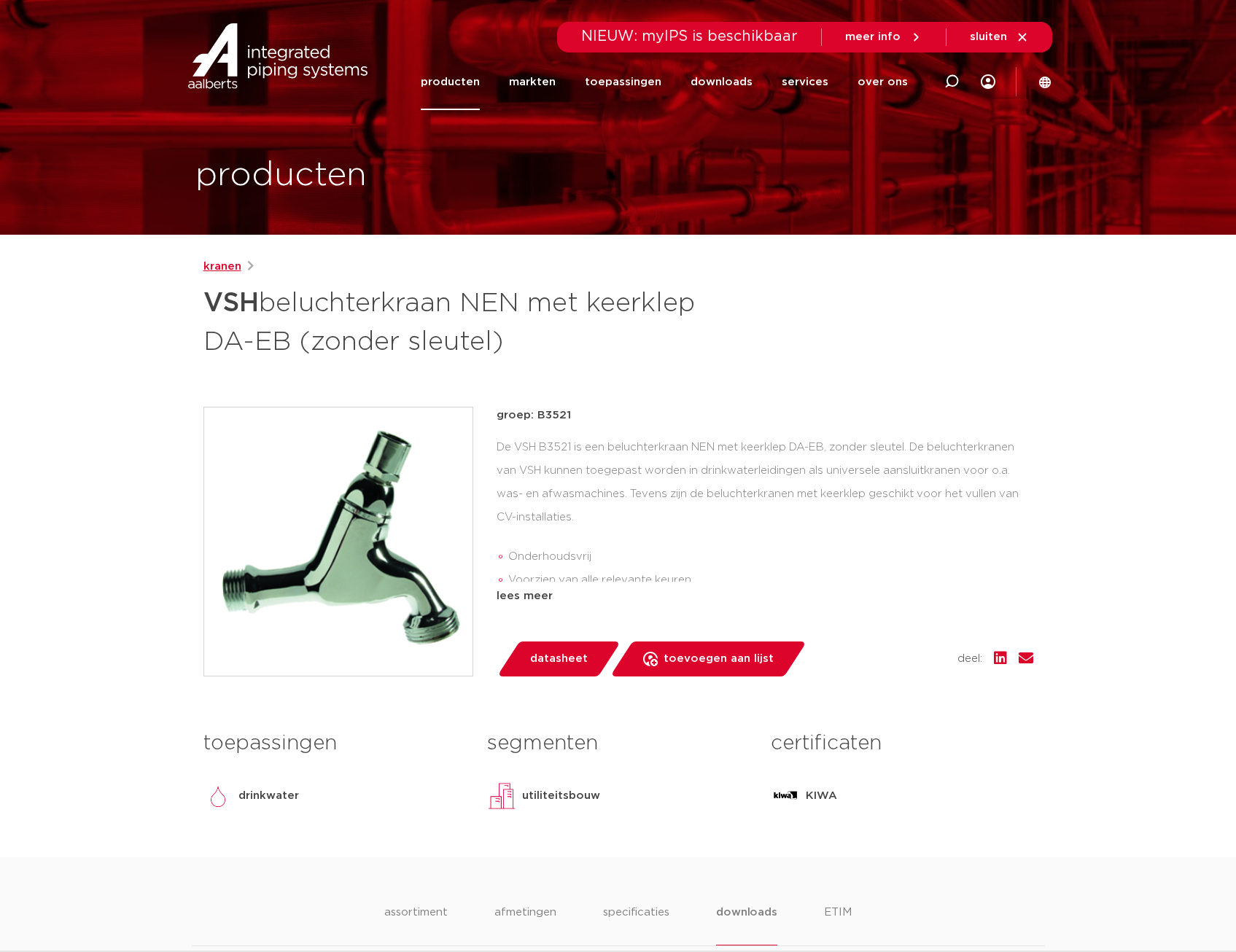
click at [219, 272] on link "kranen" at bounding box center [222, 267] width 38 height 18
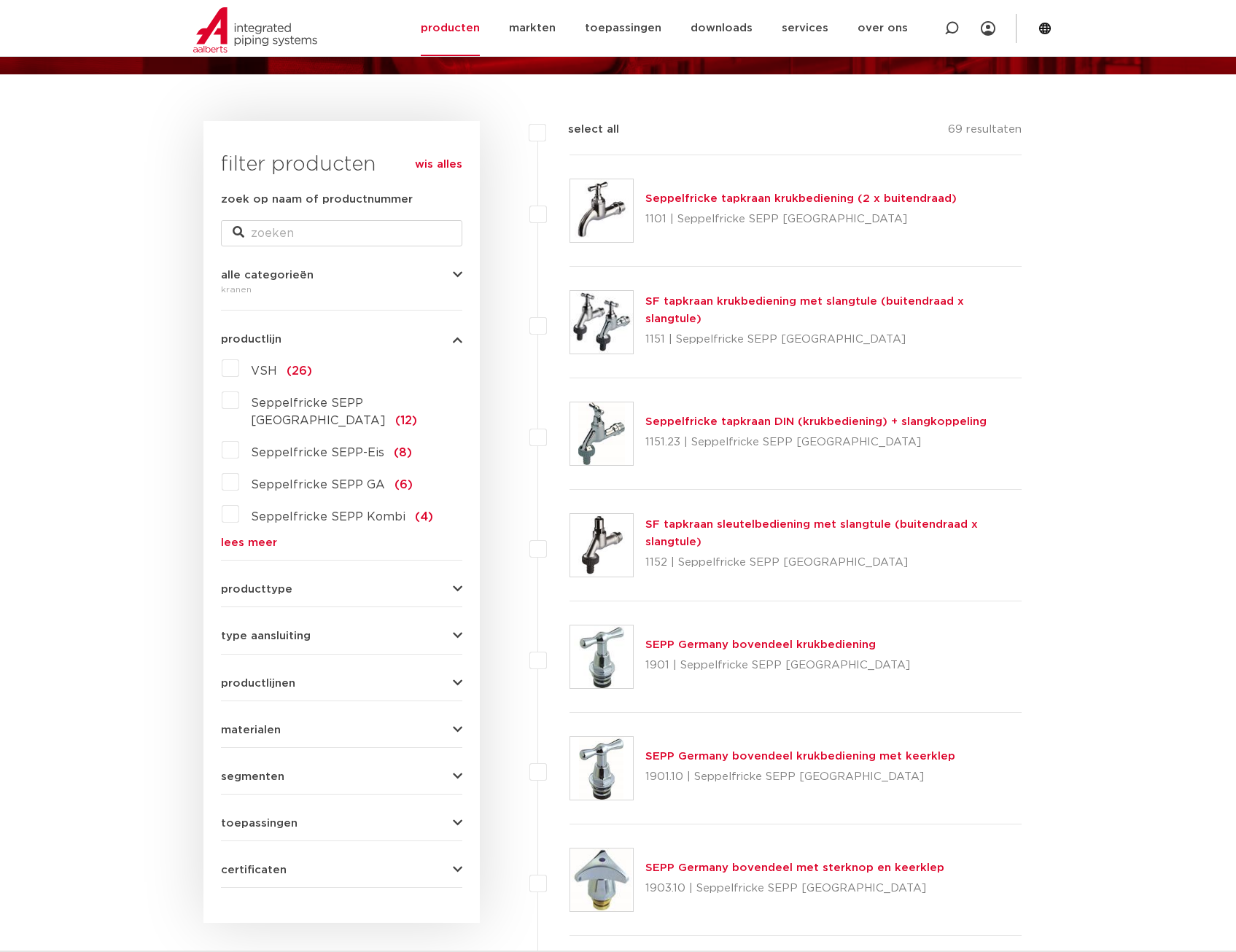
scroll to position [437, 0]
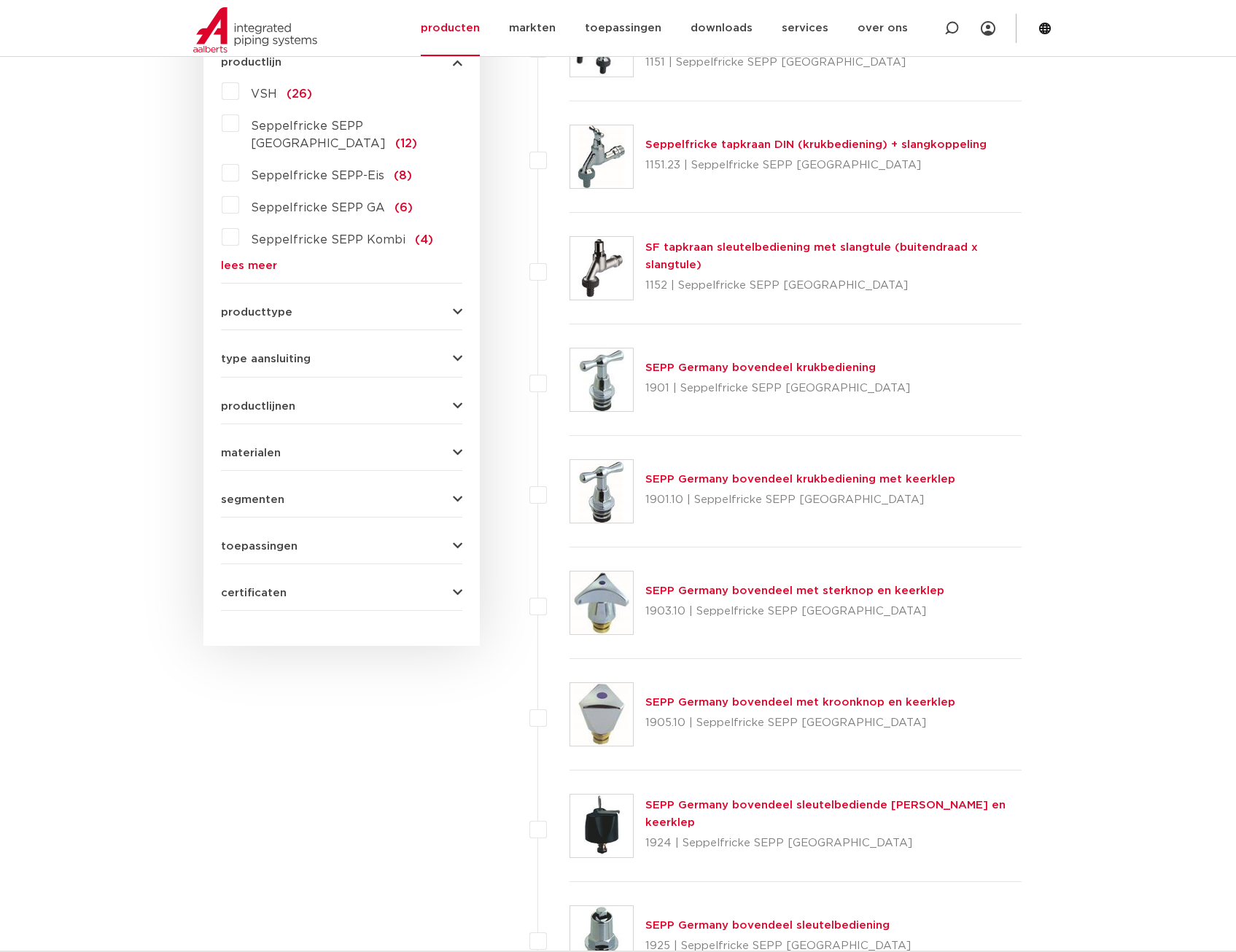
click at [335, 295] on div "producttype accessoires (kranen) (40) beluchterkranen (16) gevelkranen (13) acc…" at bounding box center [342, 306] width 241 height 23
click at [335, 307] on button "producttype" at bounding box center [342, 312] width 241 height 11
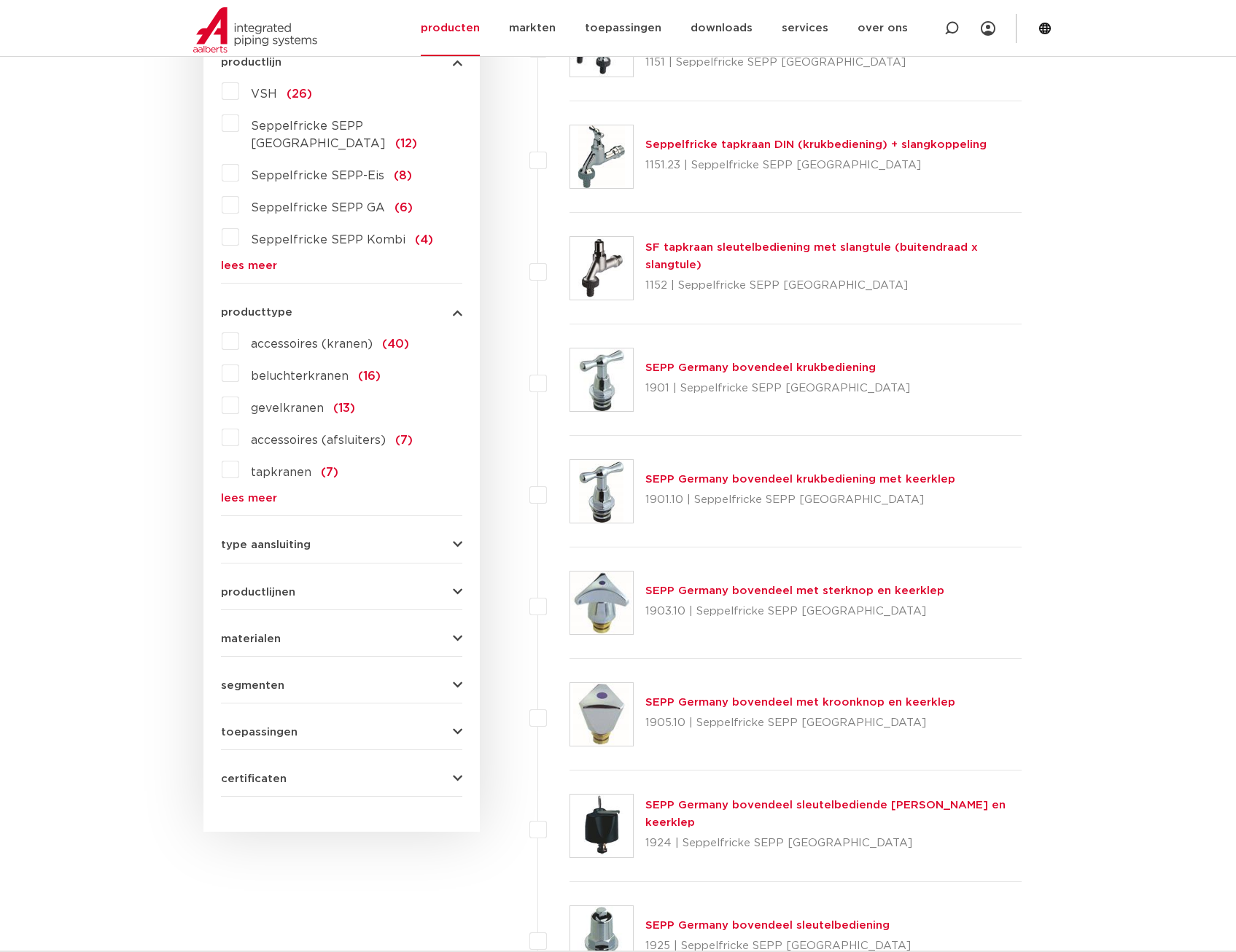
click at [239, 426] on label "accessoires (afsluiters) (7)" at bounding box center [325, 437] width 173 height 23
click at [0, 0] on input "accessoires (afsluiters) (7)" at bounding box center [0, 0] width 0 height 0
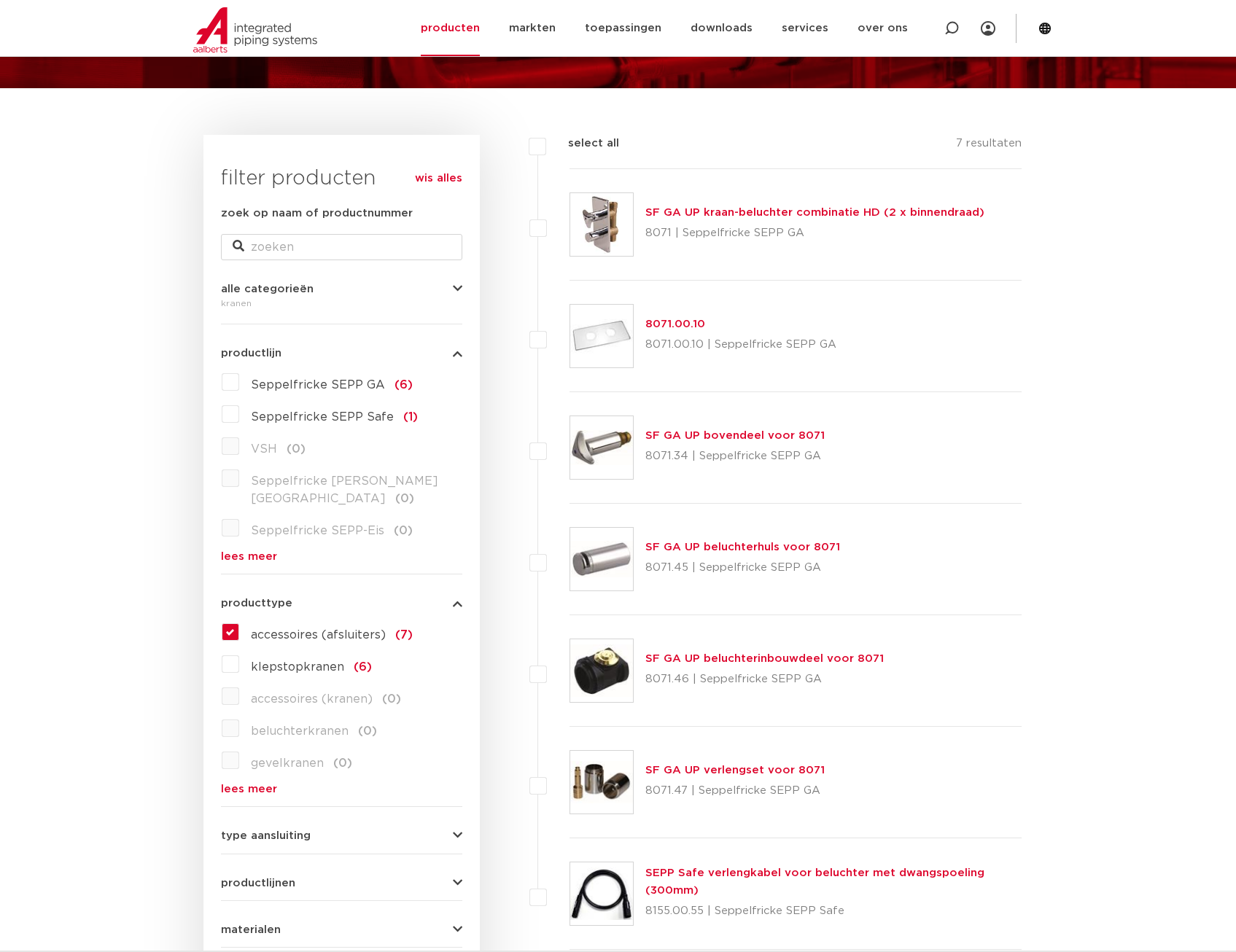
scroll to position [146, 0]
click at [239, 622] on label "accessoires (afsluiters) (7)" at bounding box center [325, 633] width 173 height 23
click at [0, 0] on input "accessoires (afsluiters) (7)" at bounding box center [0, 0] width 0 height 0
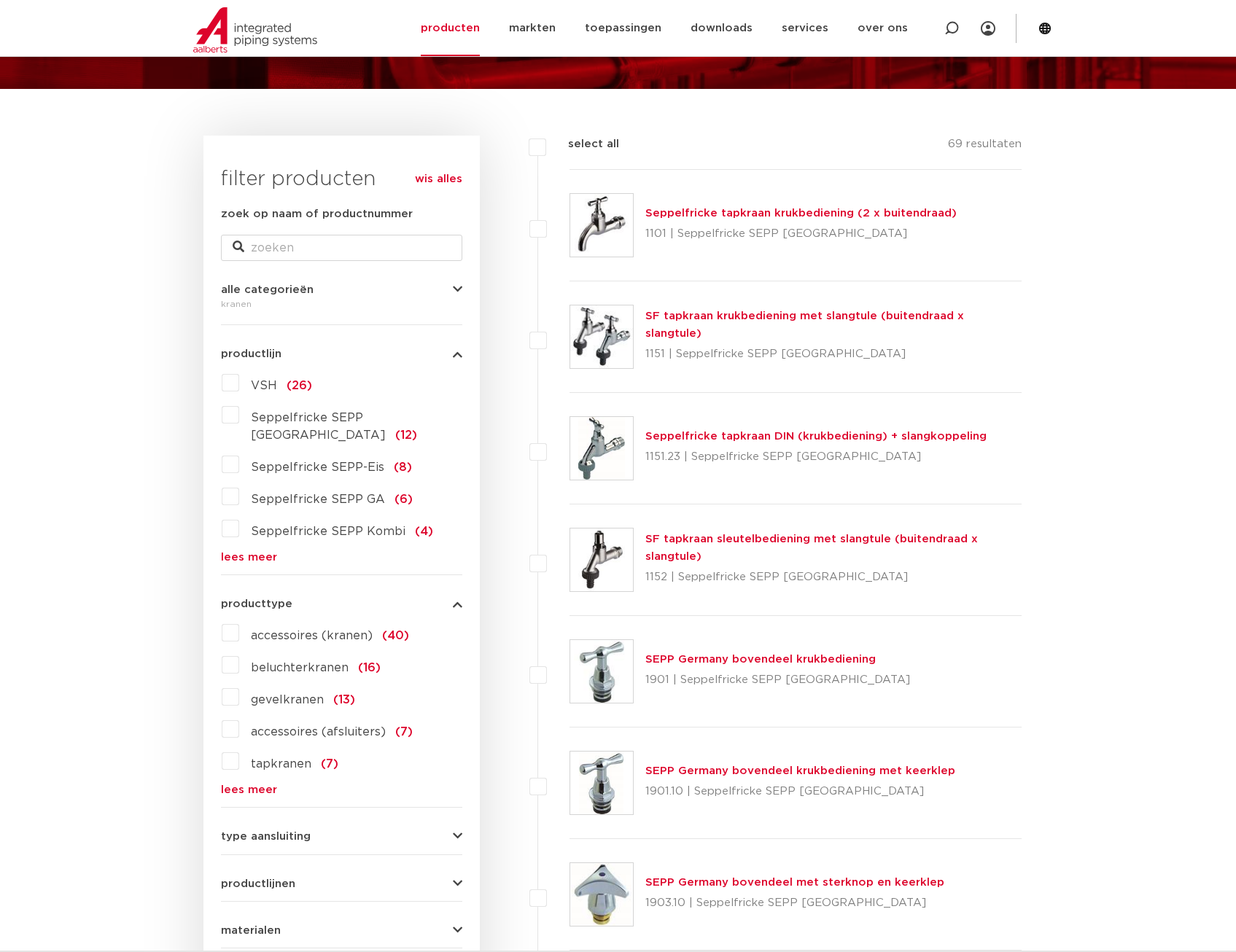
click at [266, 785] on link "lees meer" at bounding box center [342, 790] width 241 height 11
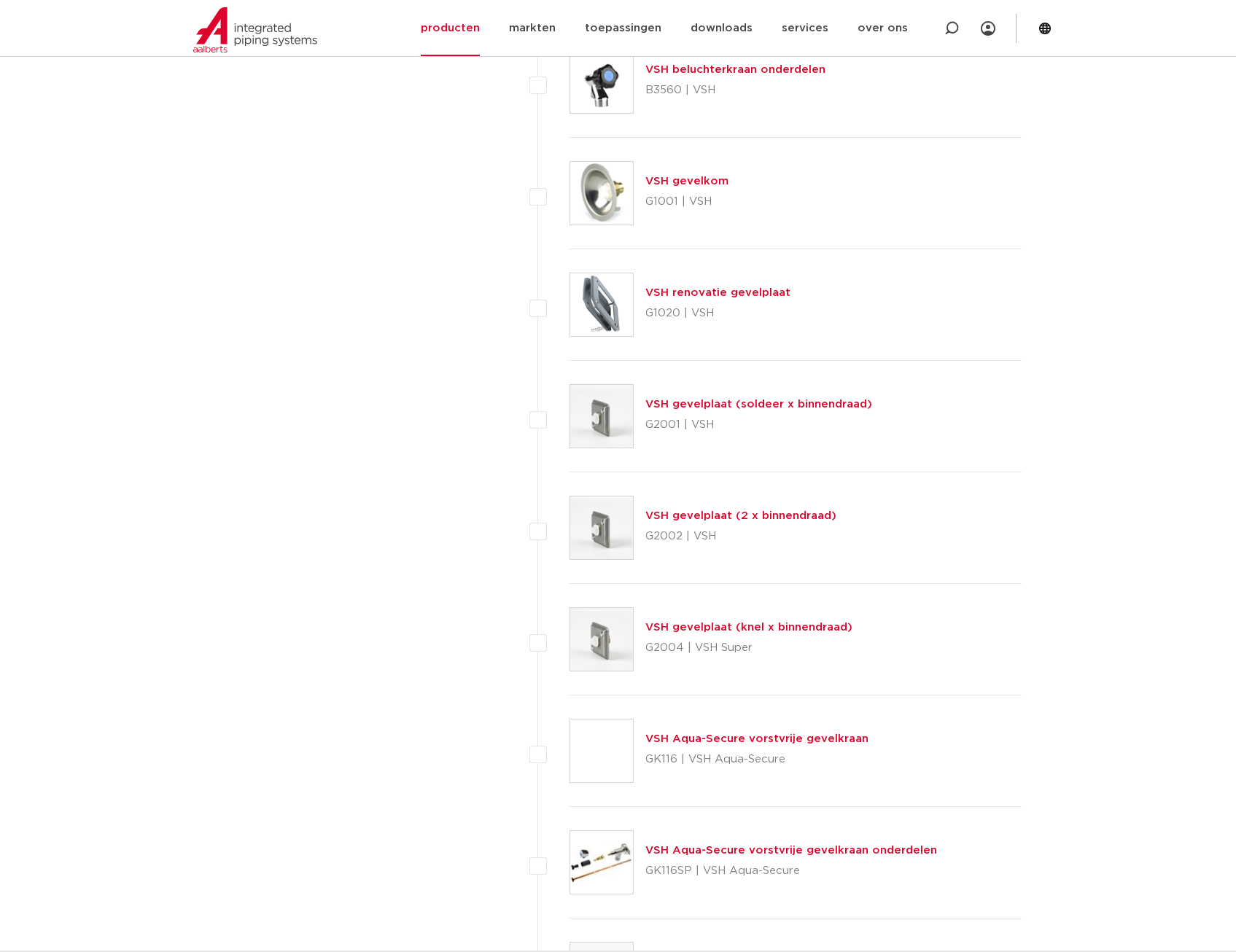
scroll to position [6415, 0]
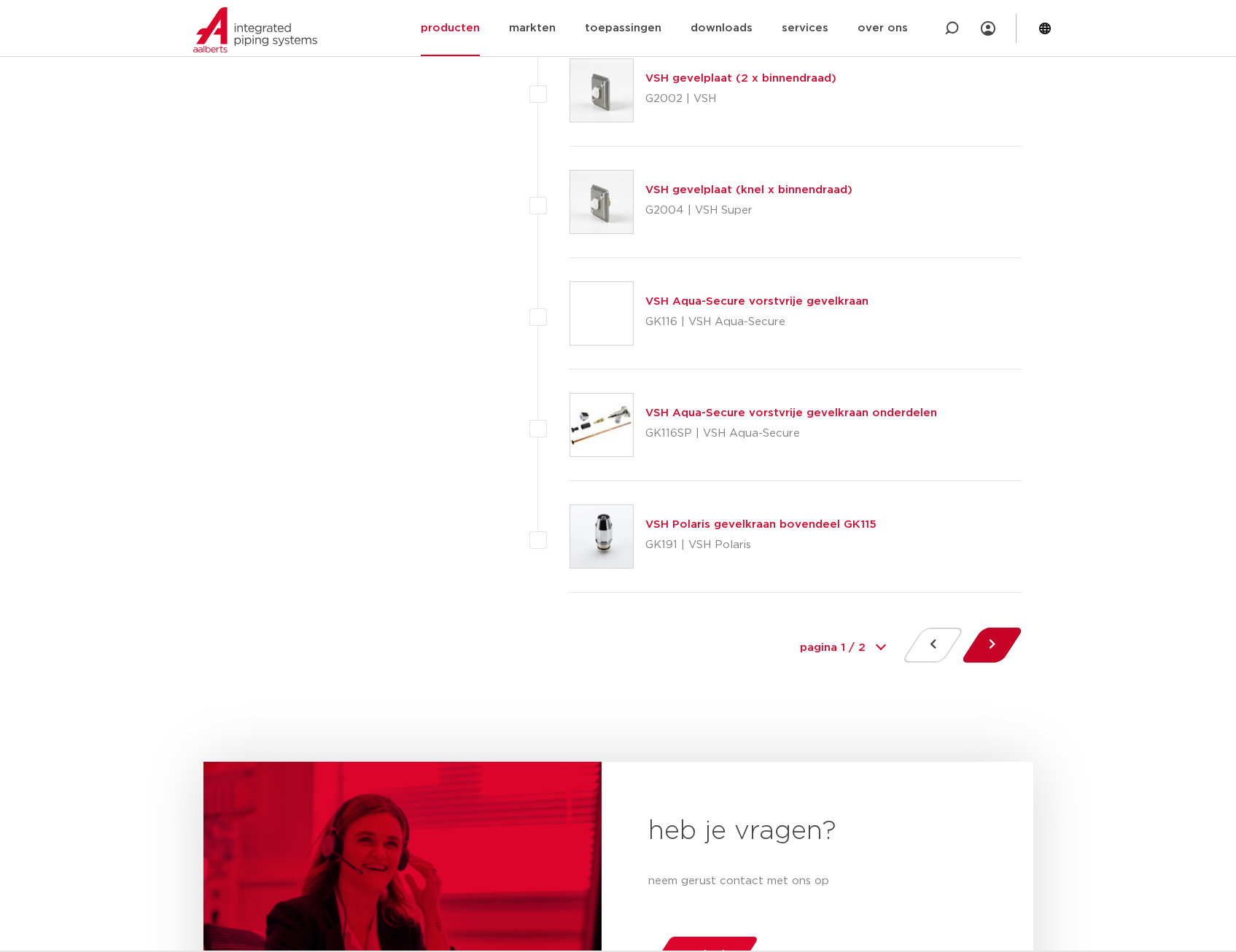
click at [990, 647] on button at bounding box center [992, 645] width 42 height 35
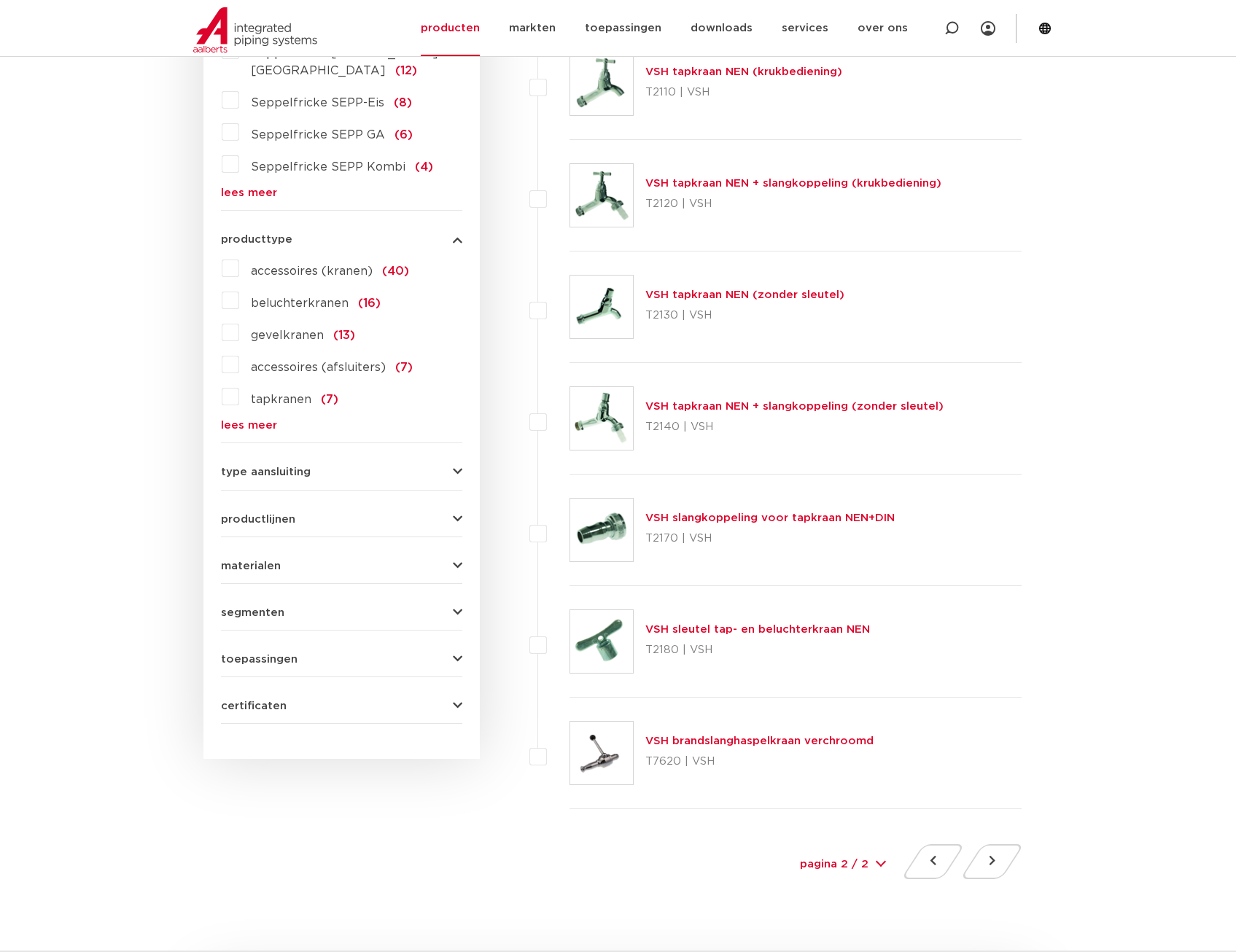
scroll to position [583, 0]
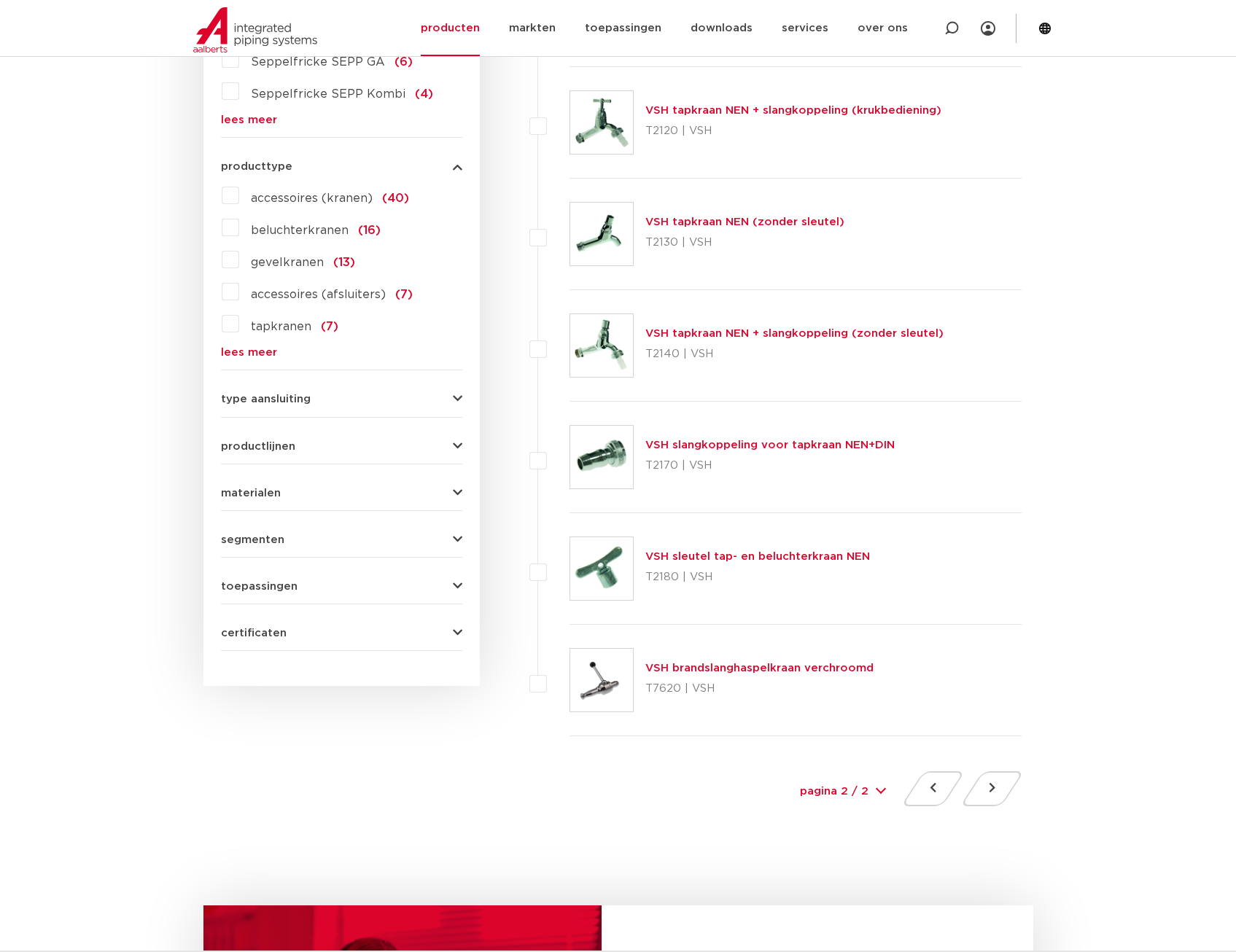
click at [712, 556] on link "VSH sleutel tap- en beluchterkraan NEN" at bounding box center [757, 556] width 225 height 11
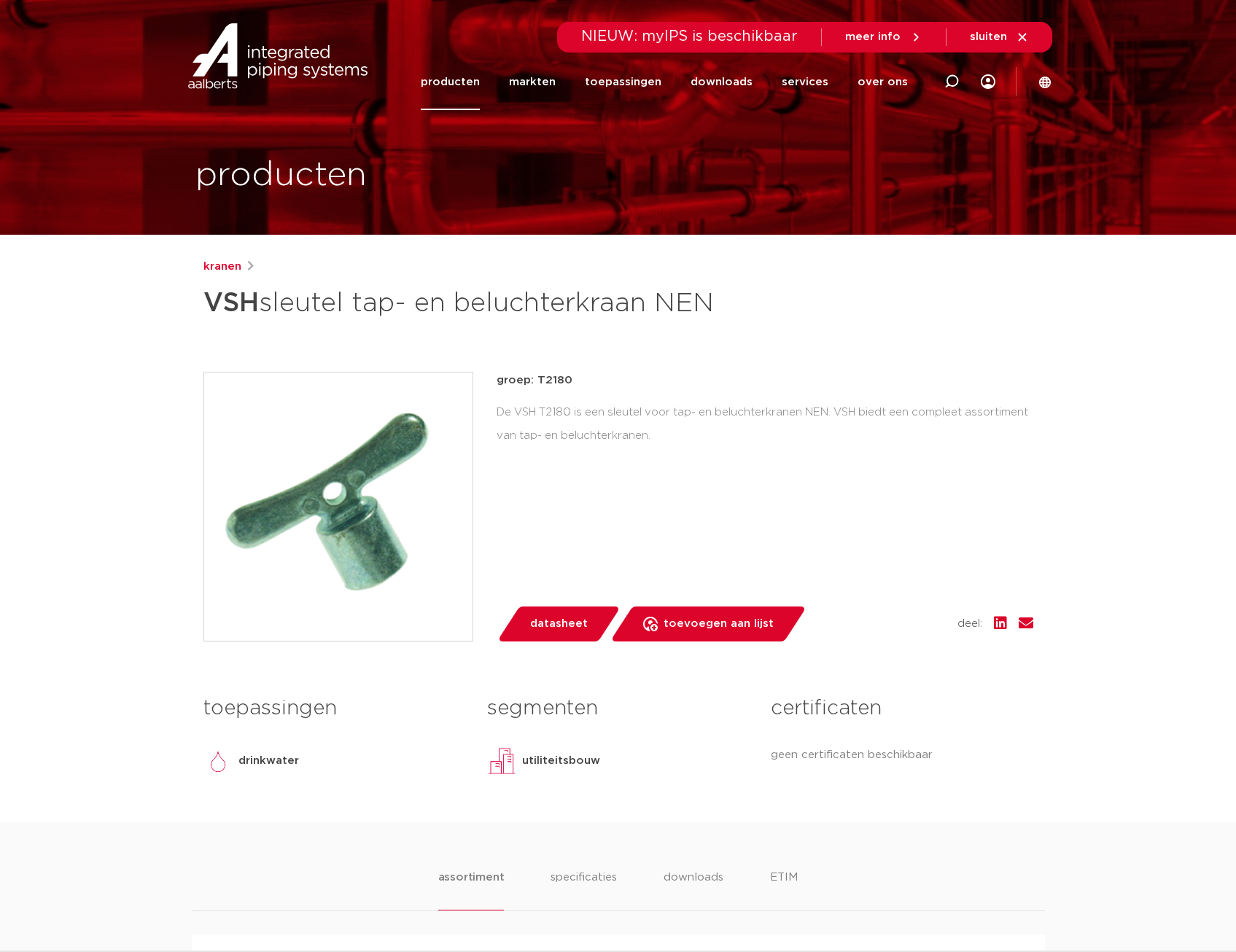
click at [559, 382] on p "groep: T2180" at bounding box center [765, 381] width 537 height 18
click at [860, 434] on div "De VSH T2180 is een sleutel voor tap- en beluchterkranen NEN. VSH biedt een com…" at bounding box center [765, 424] width 537 height 47
click at [551, 409] on div "De VSH T2180 is een sleutel voor tap- en beluchterkranen NEN. VSH biedt een com…" at bounding box center [765, 424] width 537 height 47
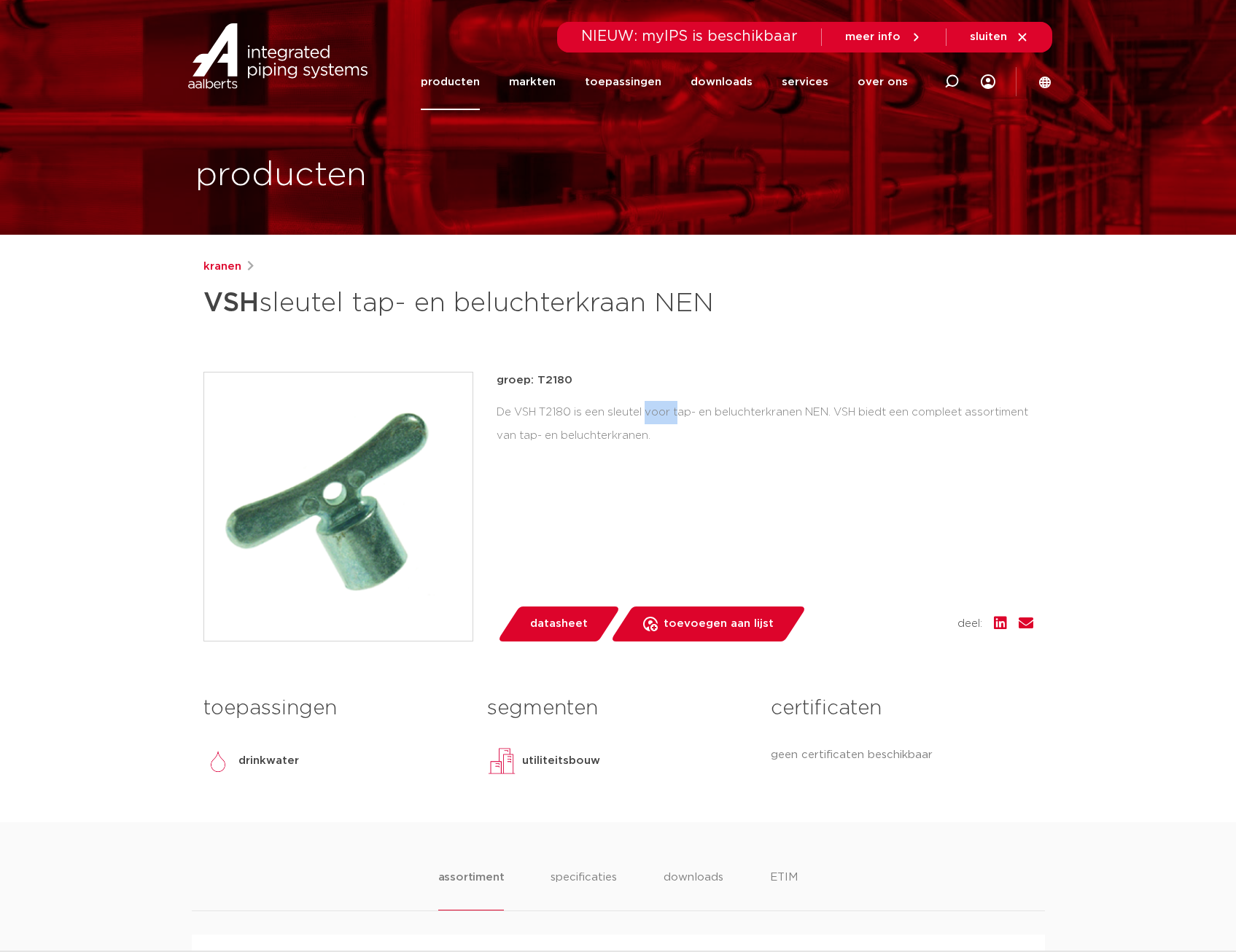
copy div "T2180"
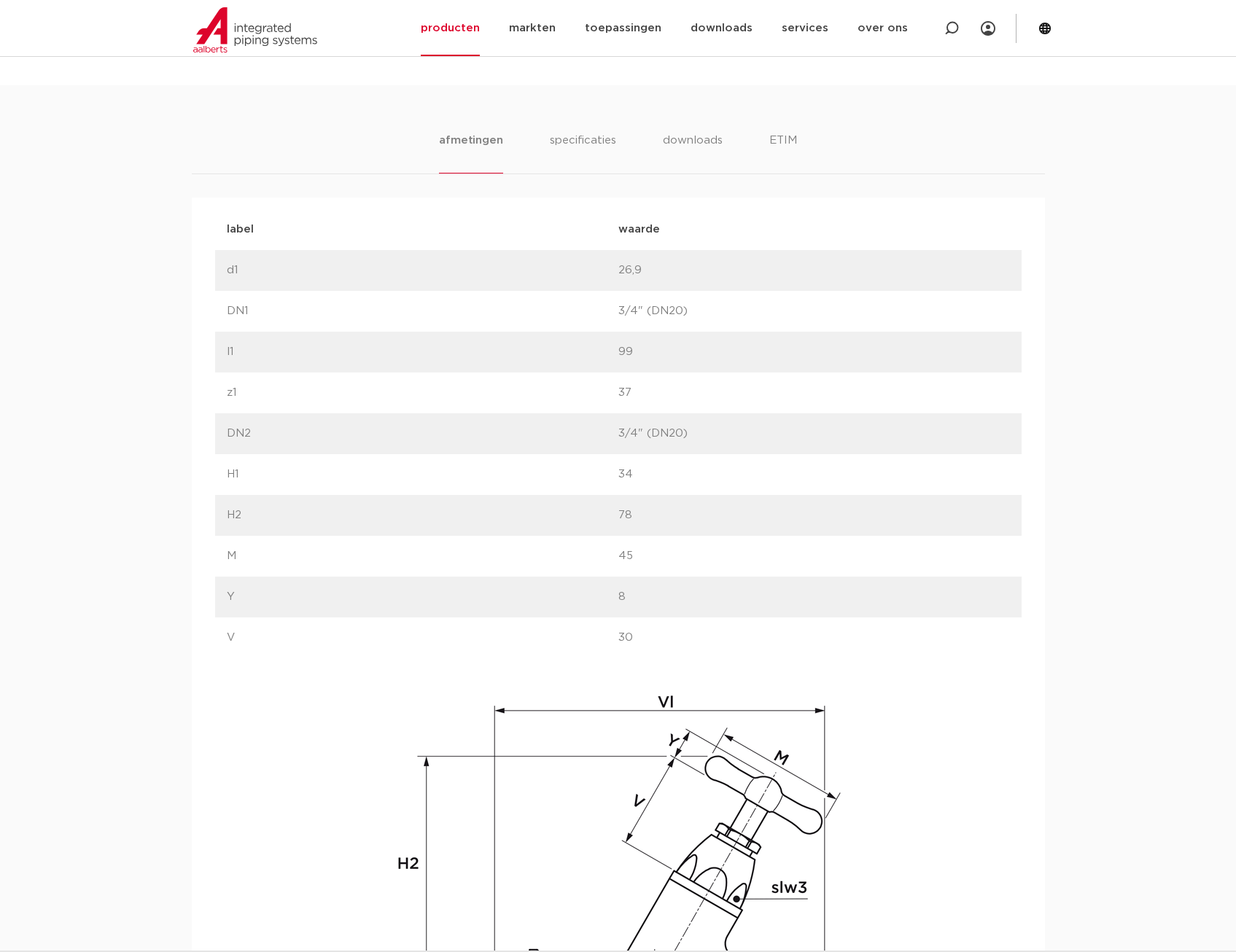
scroll to position [729, 0]
